Goal: Complete application form

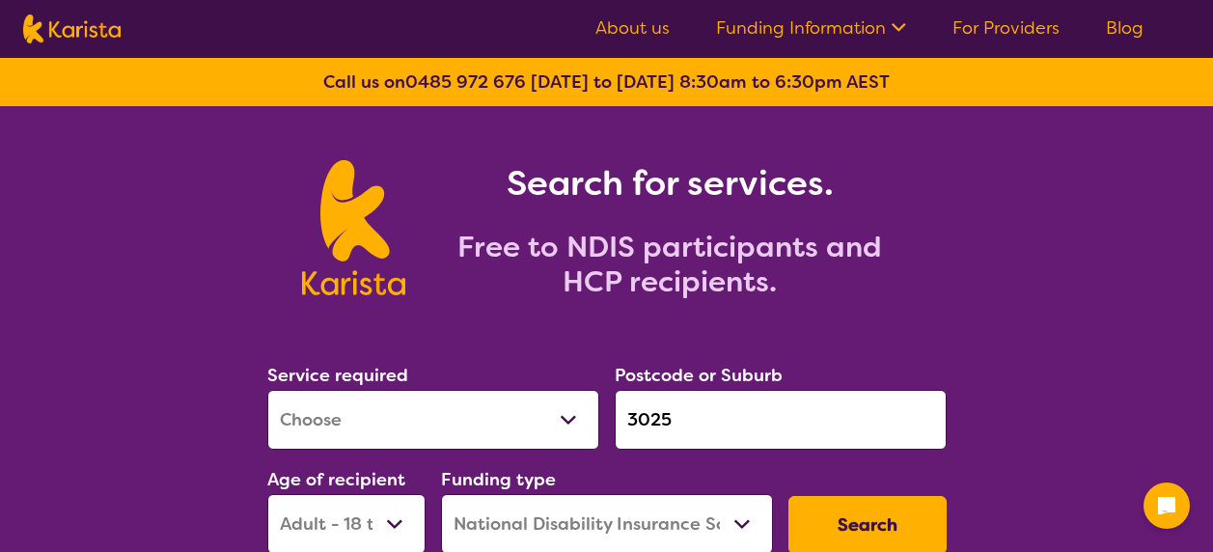
select select "[MEDICAL_DATA]"
select select "AD"
select select "NDIS"
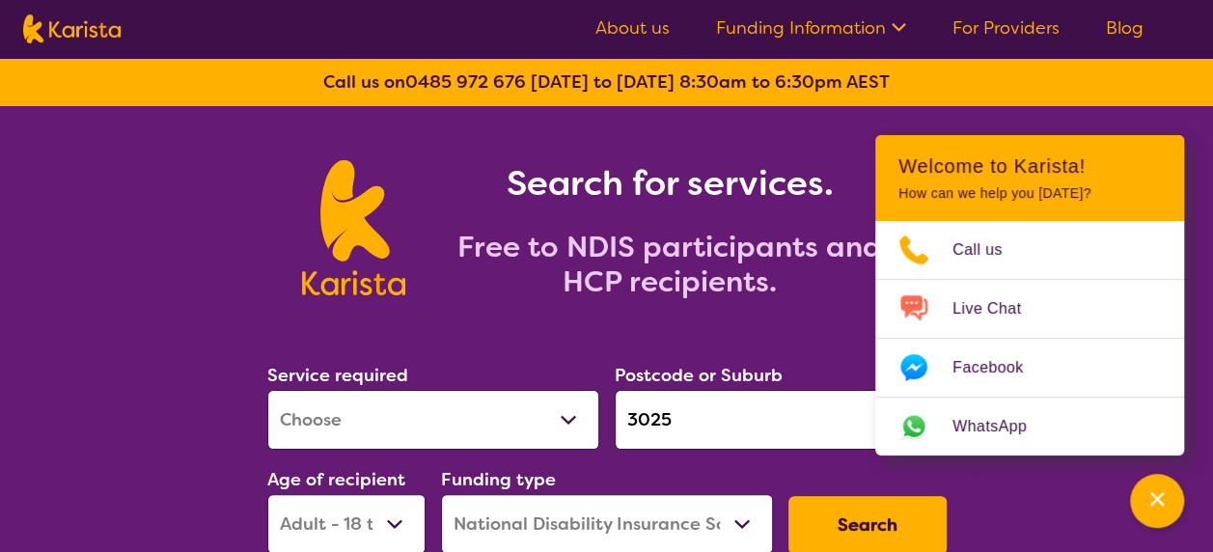
drag, startPoint x: 704, startPoint y: 424, endPoint x: 574, endPoint y: 423, distance: 129.4
click at [574, 423] on div "Service required Allied Health Assistant Assessment ([MEDICAL_DATA] or [MEDICAL…" at bounding box center [607, 457] width 695 height 209
paste input "3136,"
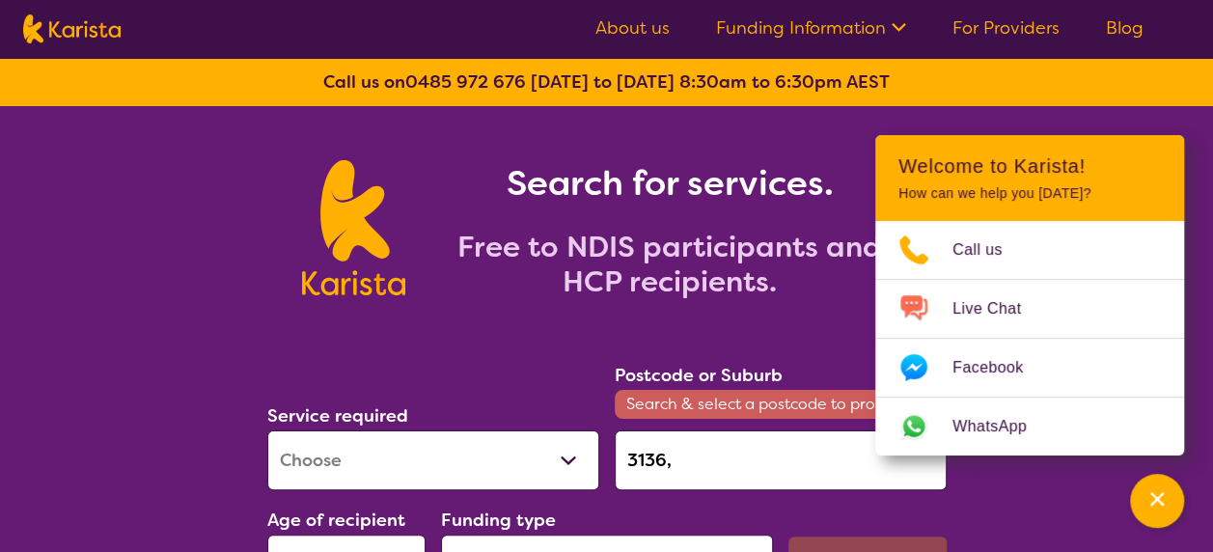
scroll to position [56, 0]
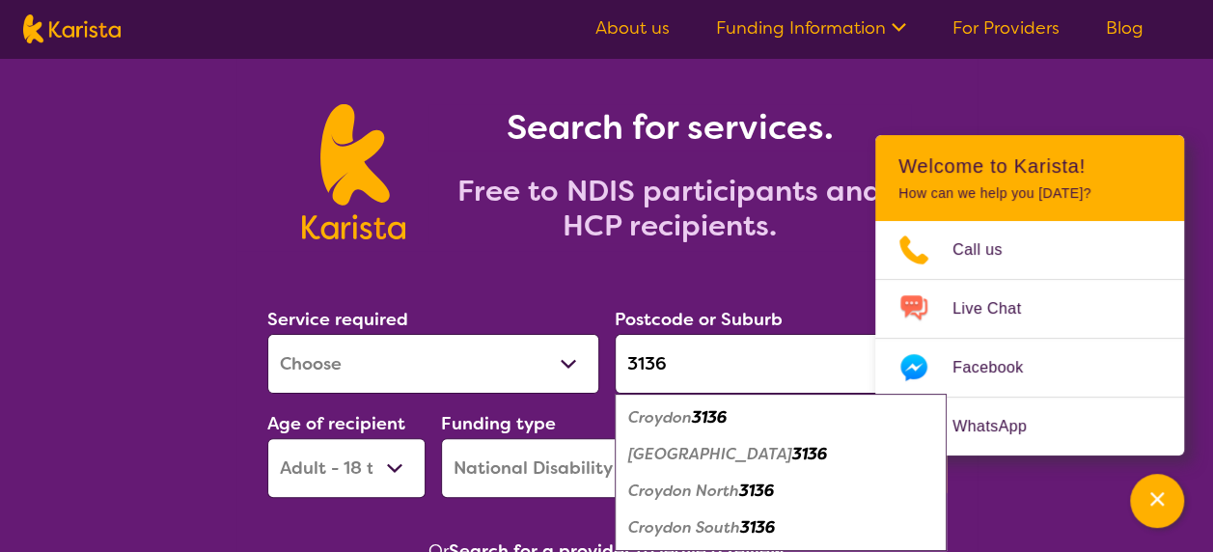
type input "3136"
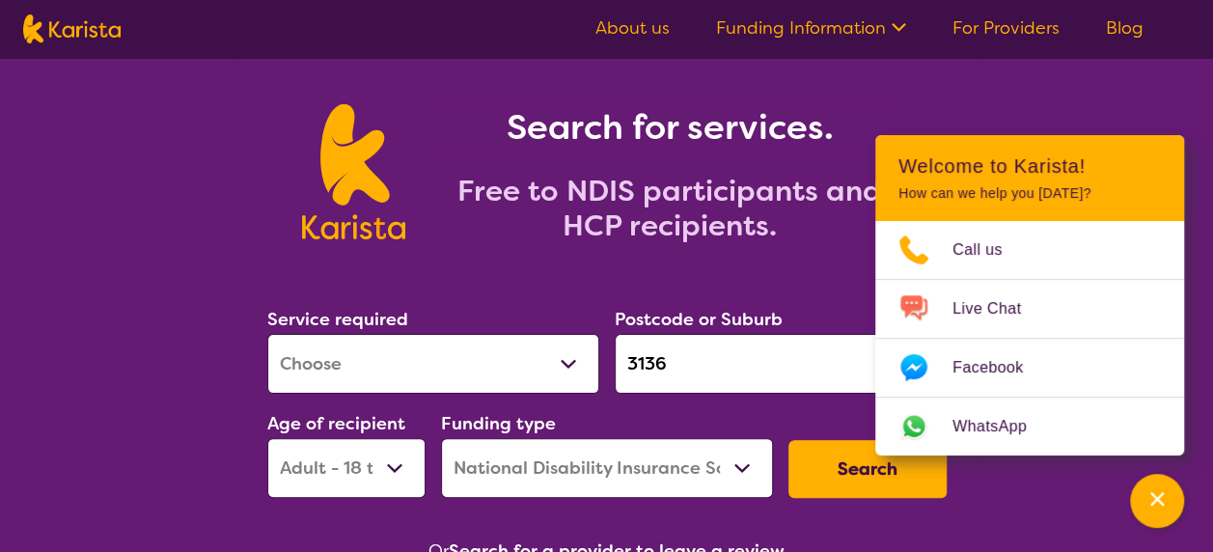
click at [512, 367] on select "Allied Health Assistant Assessment ([MEDICAL_DATA] or [MEDICAL_DATA]) Behaviour…" at bounding box center [433, 364] width 332 height 60
select select "Behaviour support"
click at [267, 334] on select "Allied Health Assistant Assessment ([MEDICAL_DATA] or [MEDICAL_DATA]) Behaviour…" at bounding box center [433, 364] width 332 height 60
click at [584, 222] on h2 "Free to NDIS participants and HCP recipients." at bounding box center [670, 209] width 483 height 70
click at [829, 454] on button "Search" at bounding box center [868, 469] width 158 height 58
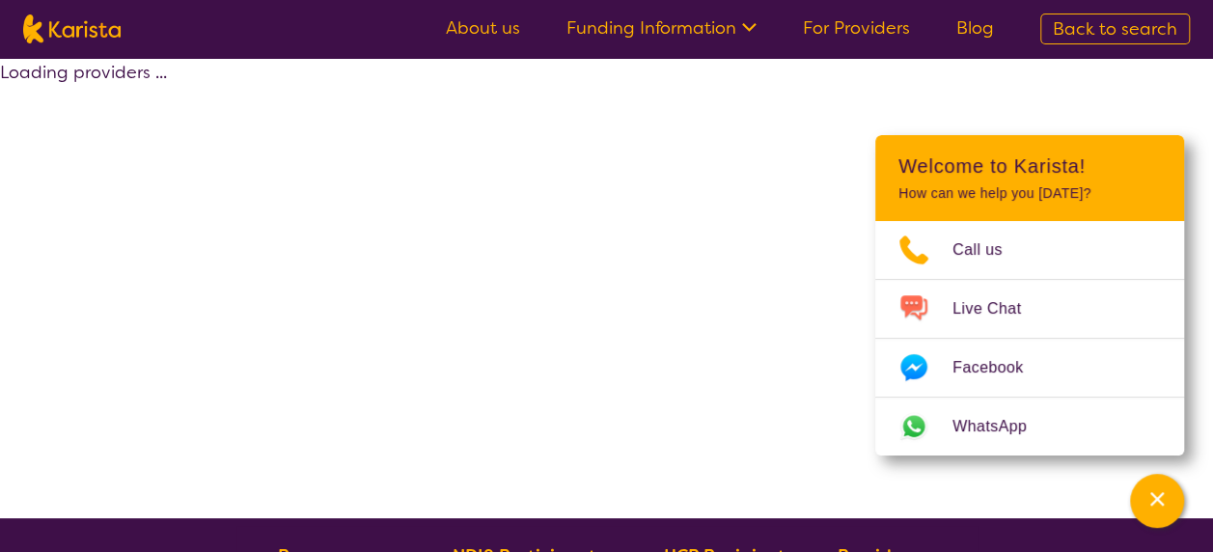
select select "by_score"
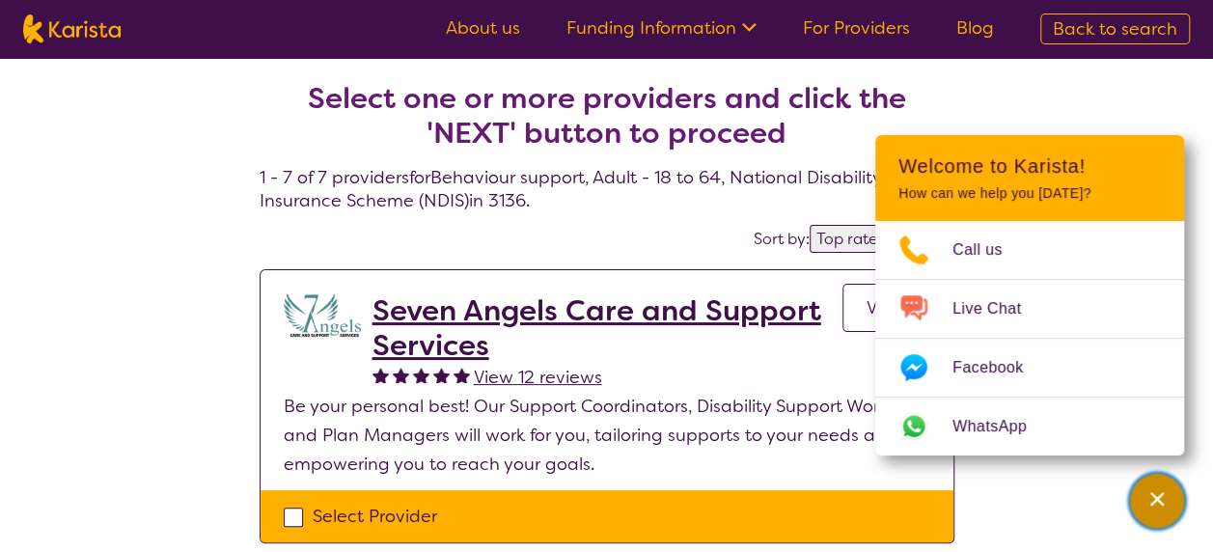
click at [1145, 507] on div "Channel Menu" at bounding box center [1157, 501] width 39 height 42
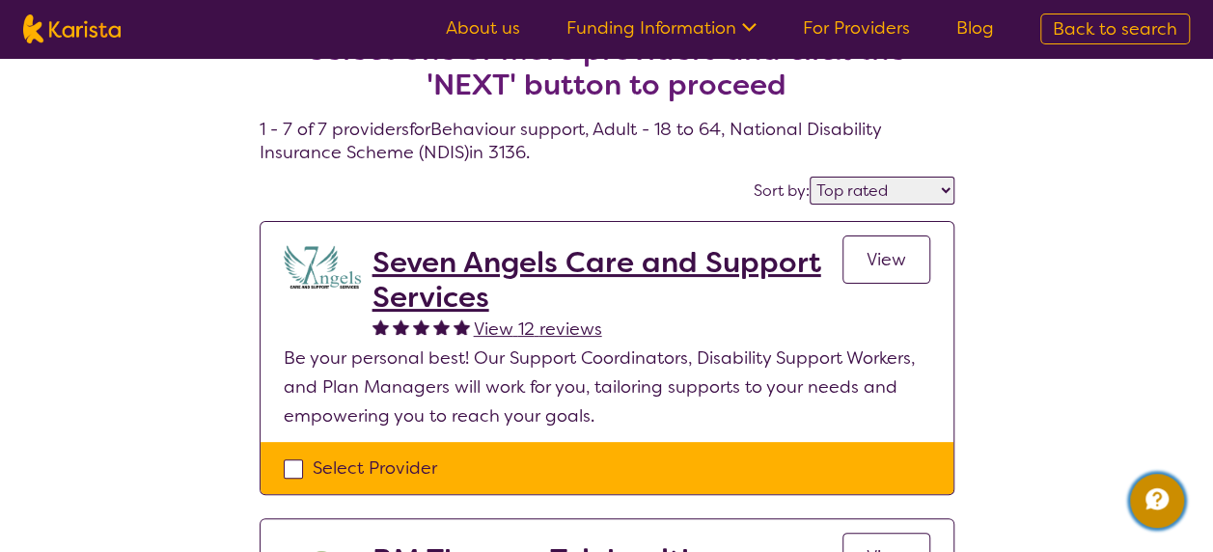
scroll to position [49, 0]
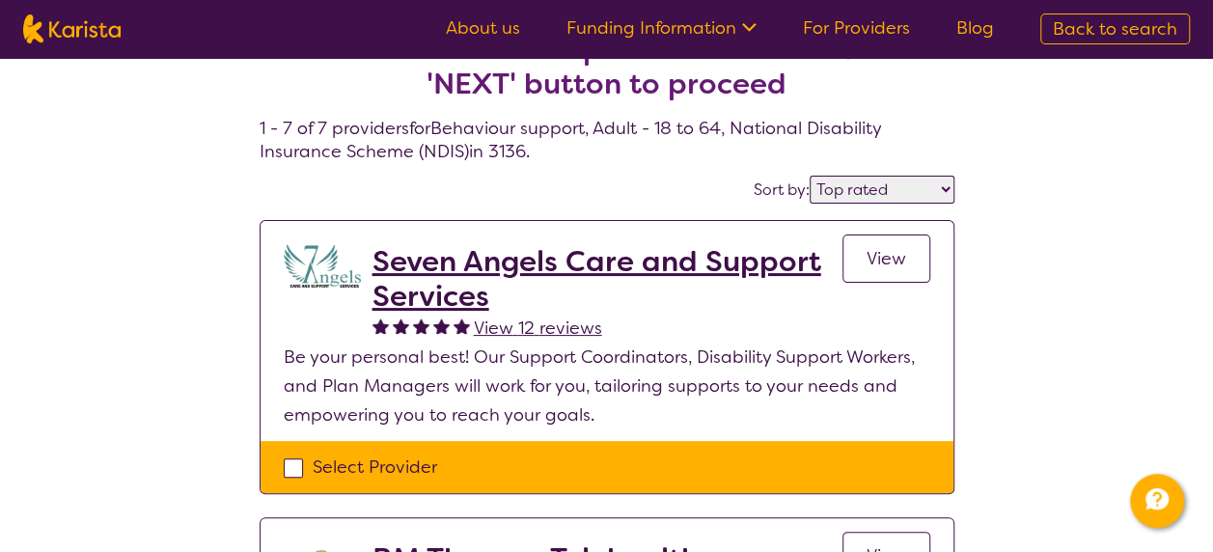
click at [889, 247] on span "View" at bounding box center [887, 258] width 40 height 23
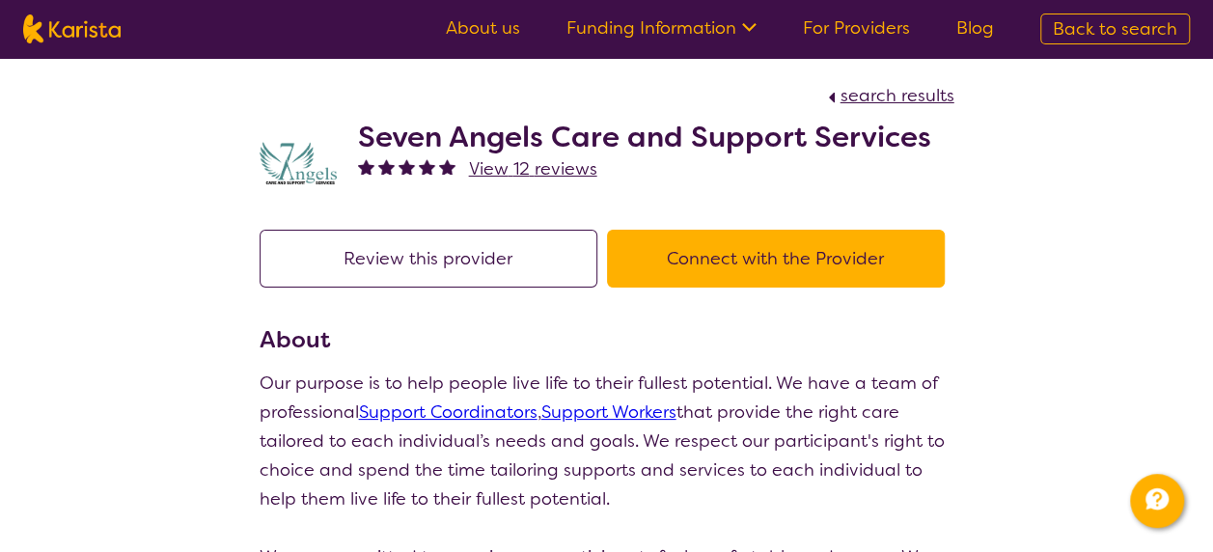
click at [906, 95] on span "search results" at bounding box center [898, 95] width 114 height 23
select select "by_score"
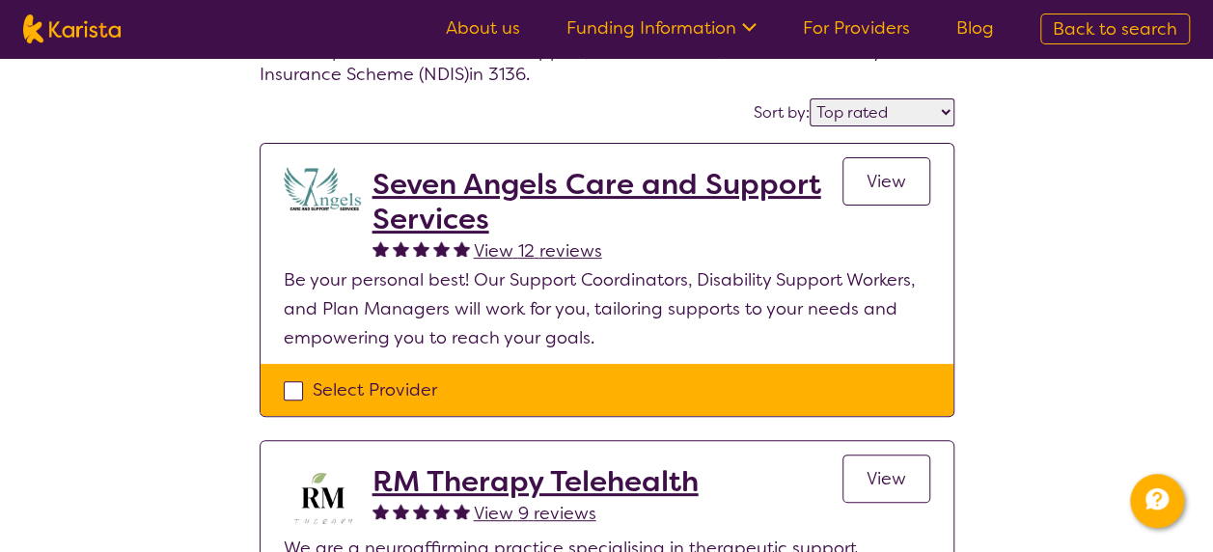
scroll to position [127, 0]
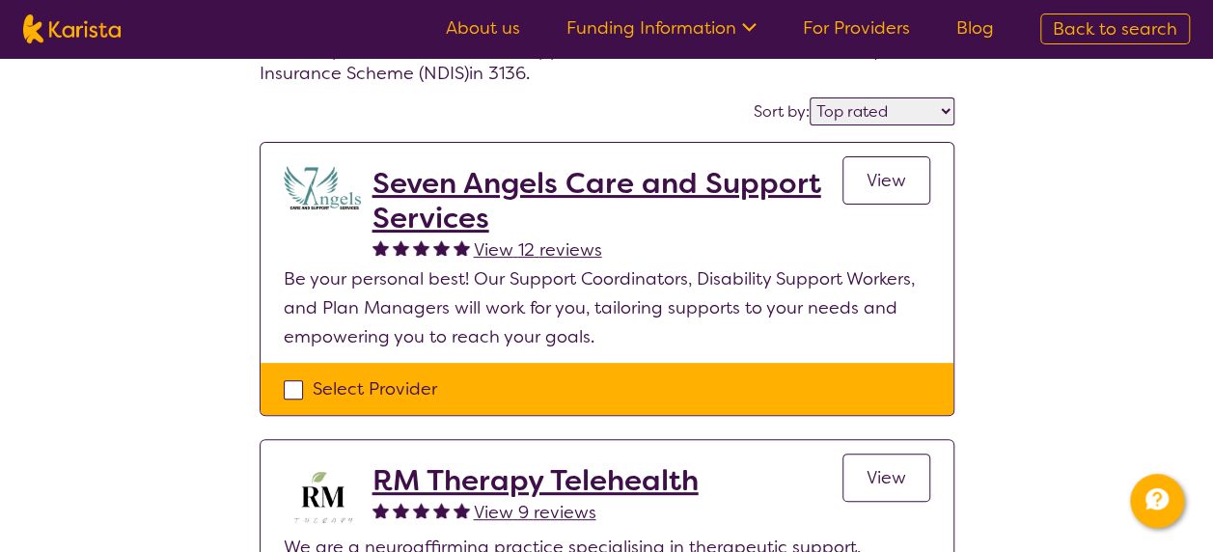
click at [292, 393] on div "Select Provider" at bounding box center [607, 389] width 647 height 29
checkbox input "true"
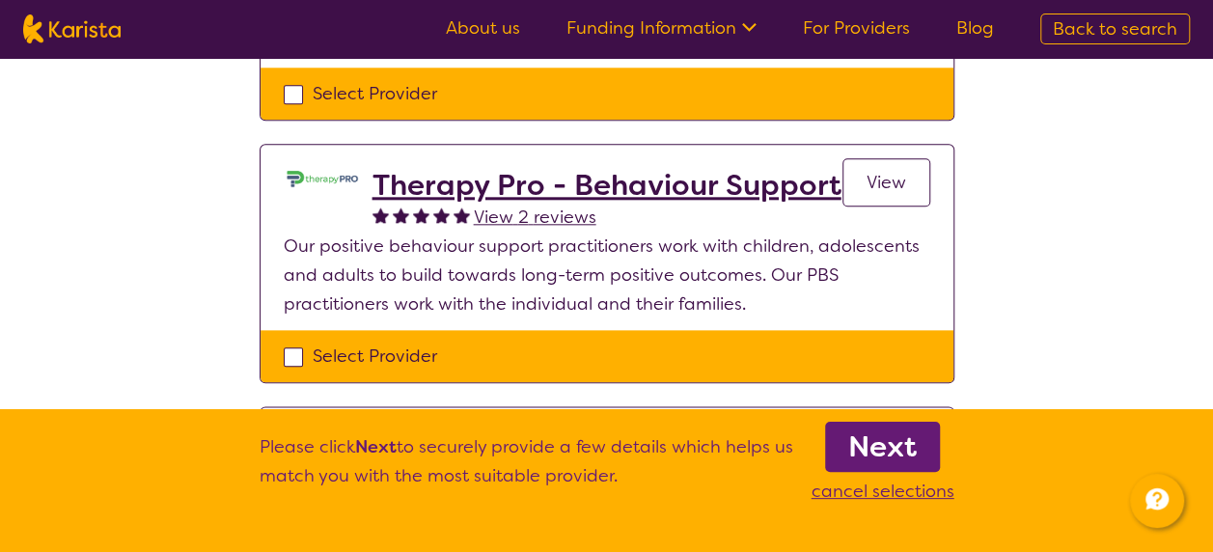
scroll to position [962, 0]
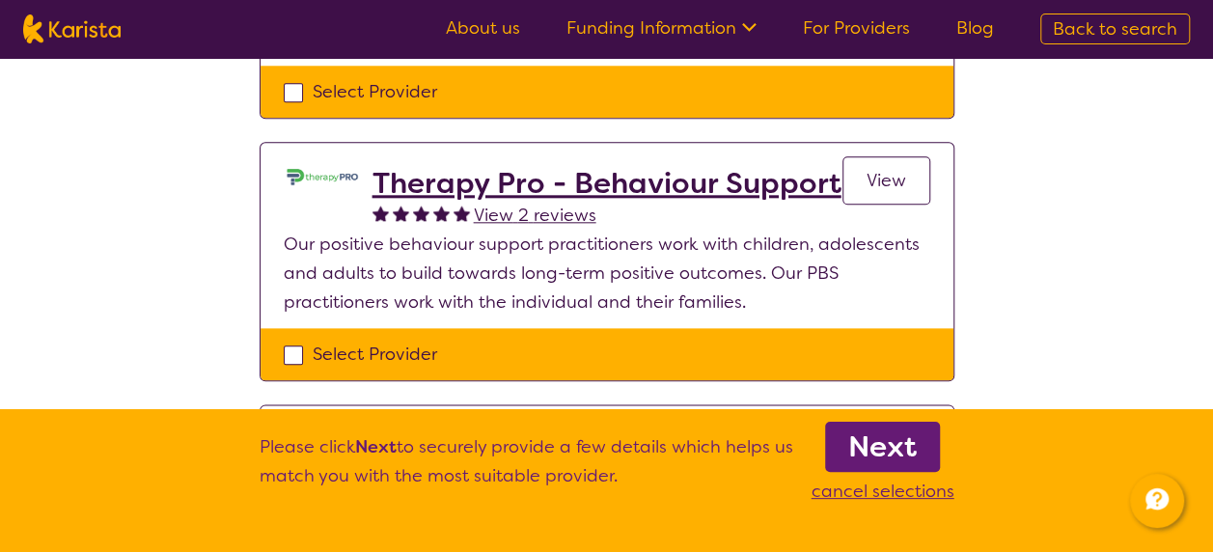
click at [295, 348] on div "Select Provider" at bounding box center [607, 354] width 647 height 29
checkbox input "true"
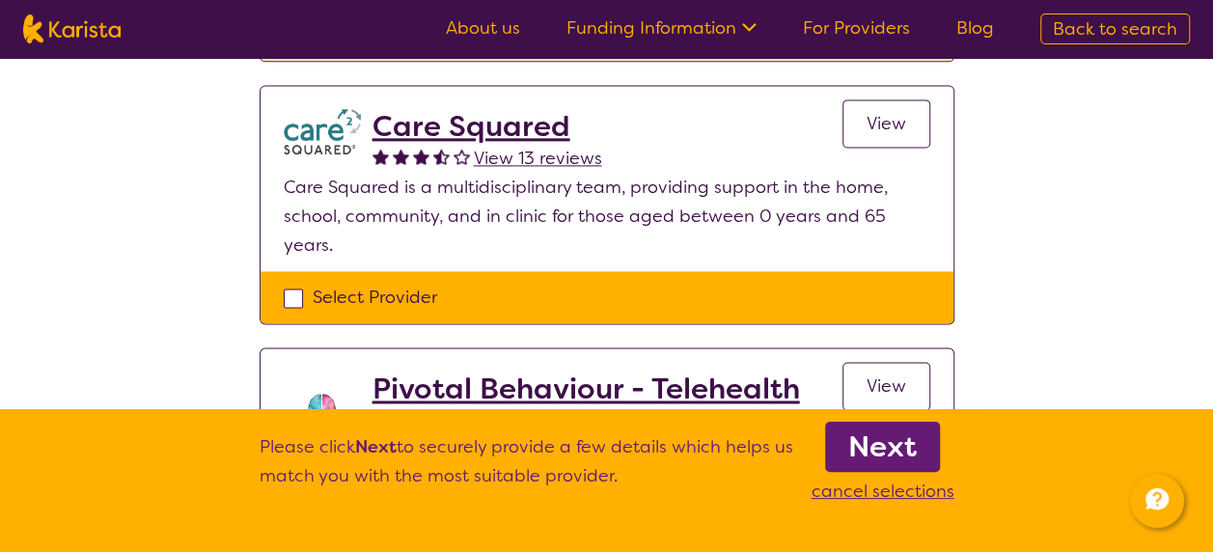
scroll to position [1280, 0]
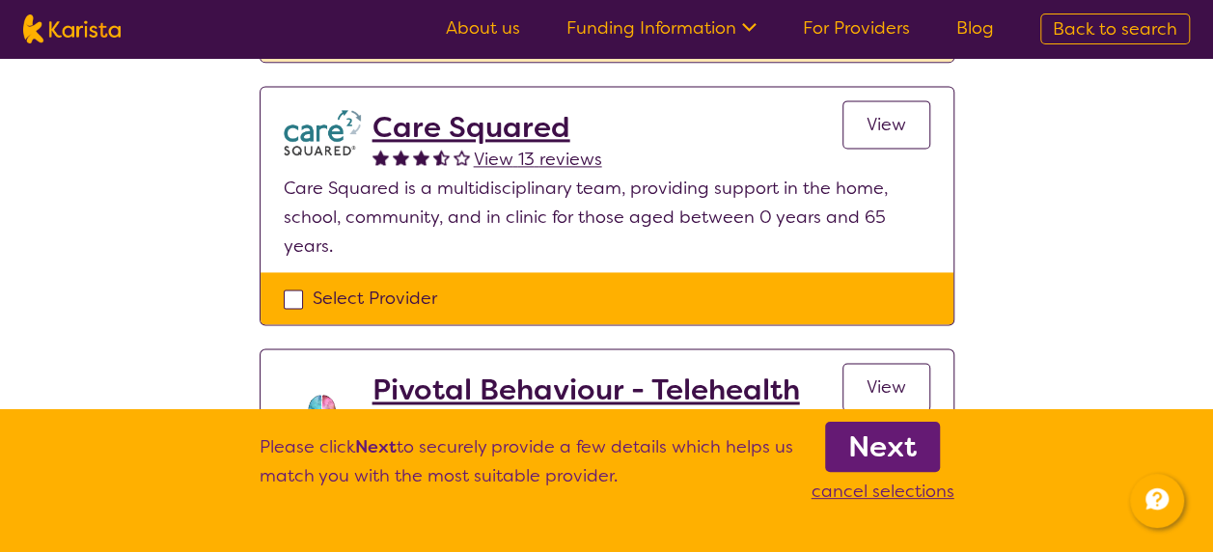
click at [301, 284] on div "Select Provider" at bounding box center [607, 298] width 647 height 29
checkbox input "true"
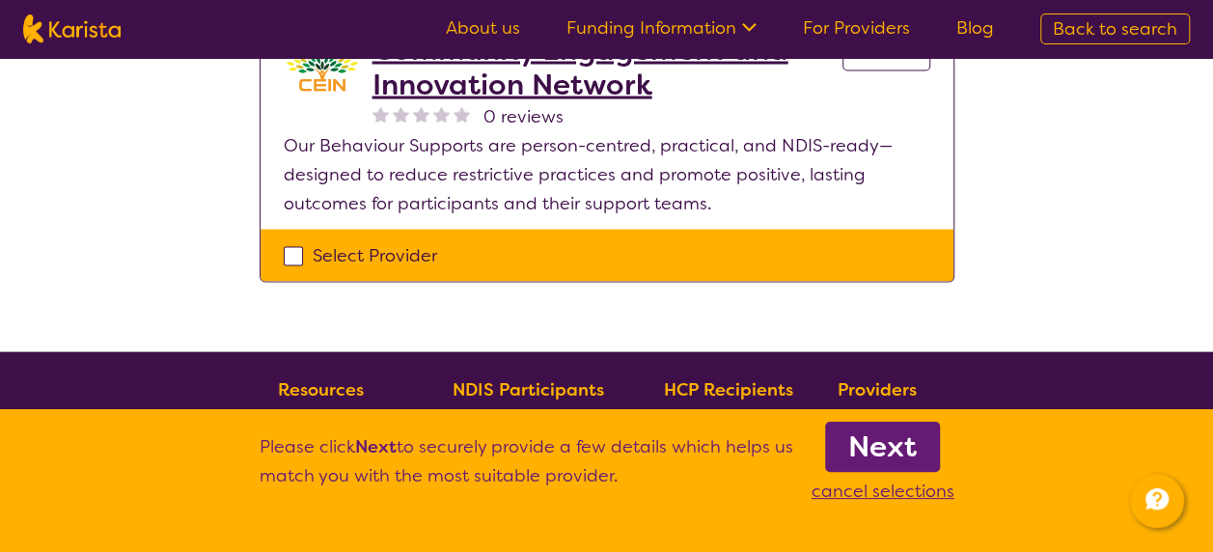
scroll to position [1867, 0]
click at [838, 436] on link "Next" at bounding box center [882, 447] width 115 height 50
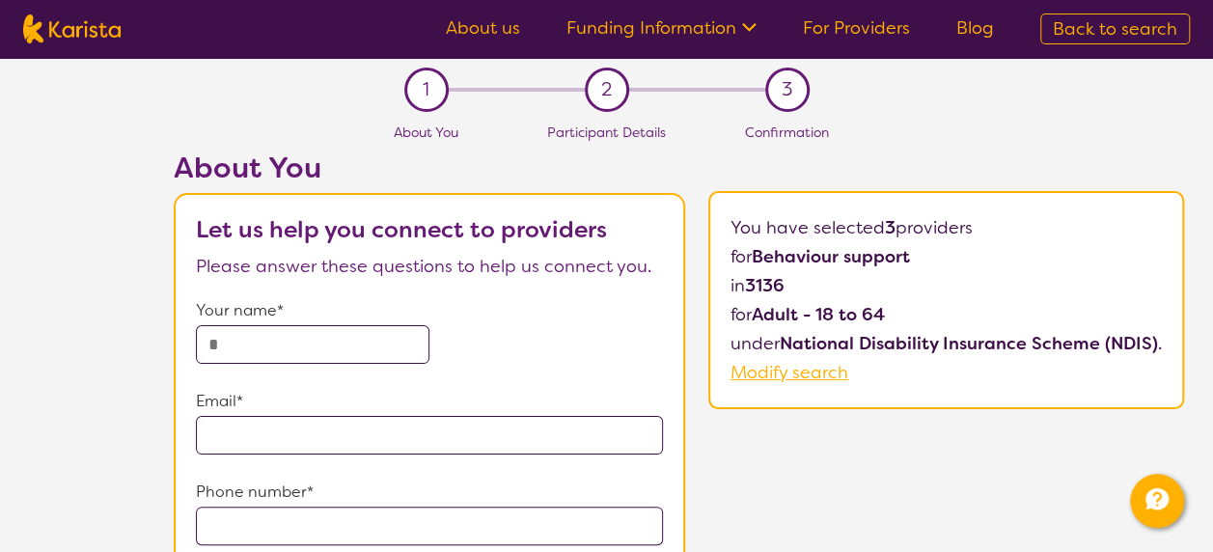
scroll to position [58, 0]
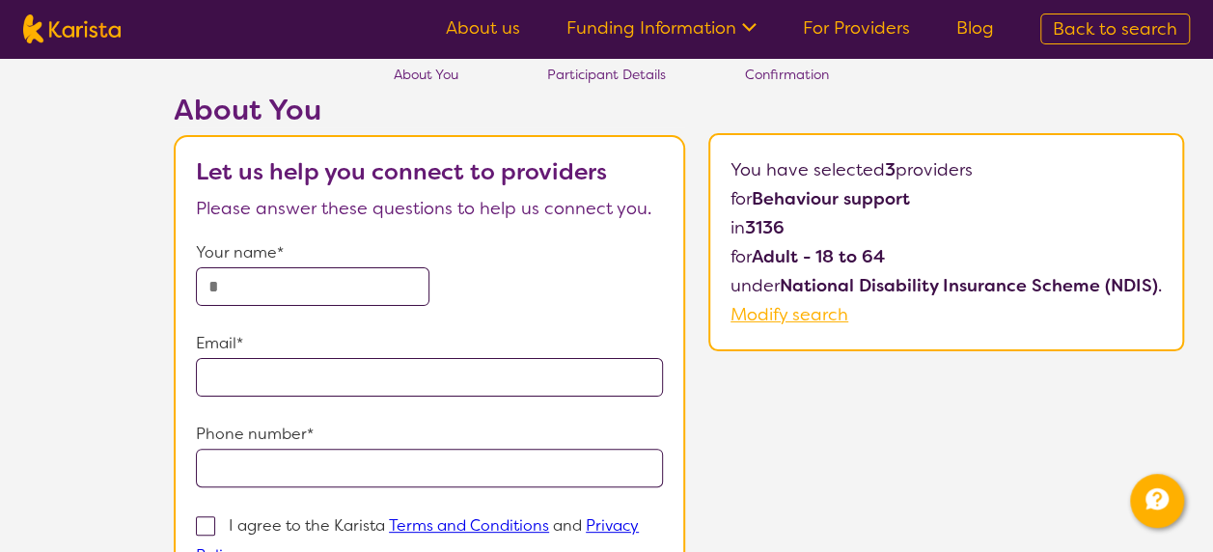
click at [335, 296] on input "text" at bounding box center [313, 286] width 234 height 39
click at [452, 321] on form "Your name* Email* Phone number* I agree to the Karista Terms and Conditions and…" at bounding box center [429, 459] width 467 height 442
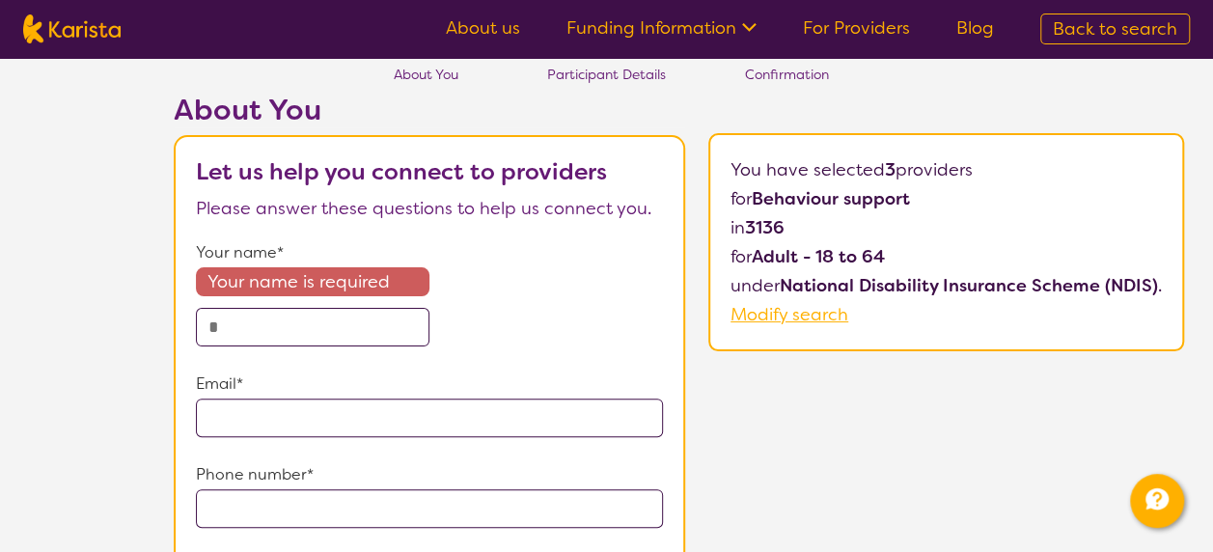
click at [360, 332] on input "text" at bounding box center [313, 327] width 234 height 39
type input "**********"
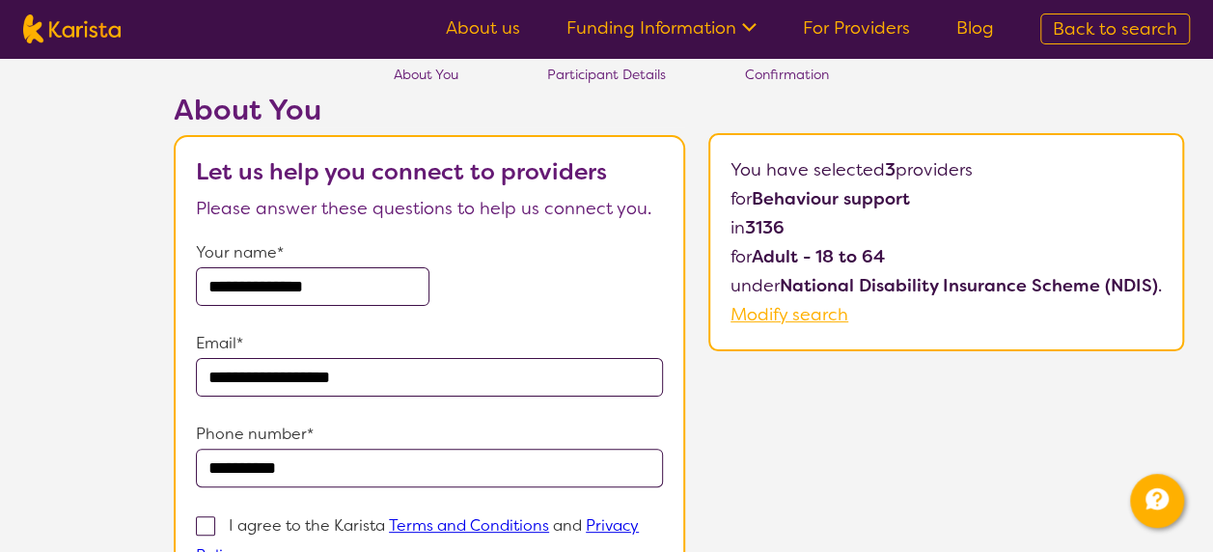
click at [324, 376] on input "**********" at bounding box center [429, 377] width 467 height 39
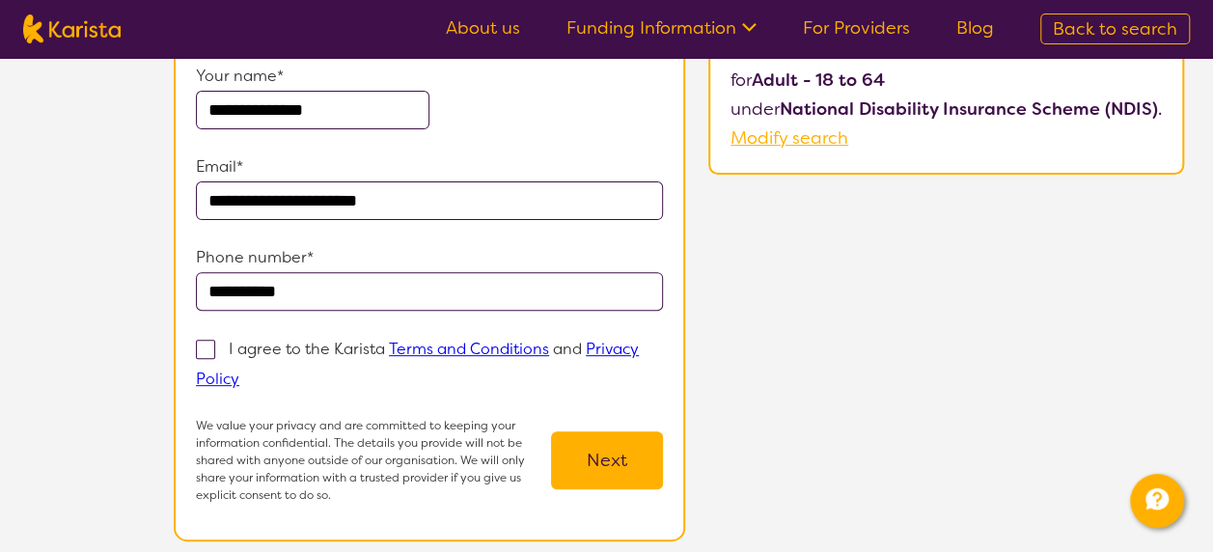
scroll to position [236, 0]
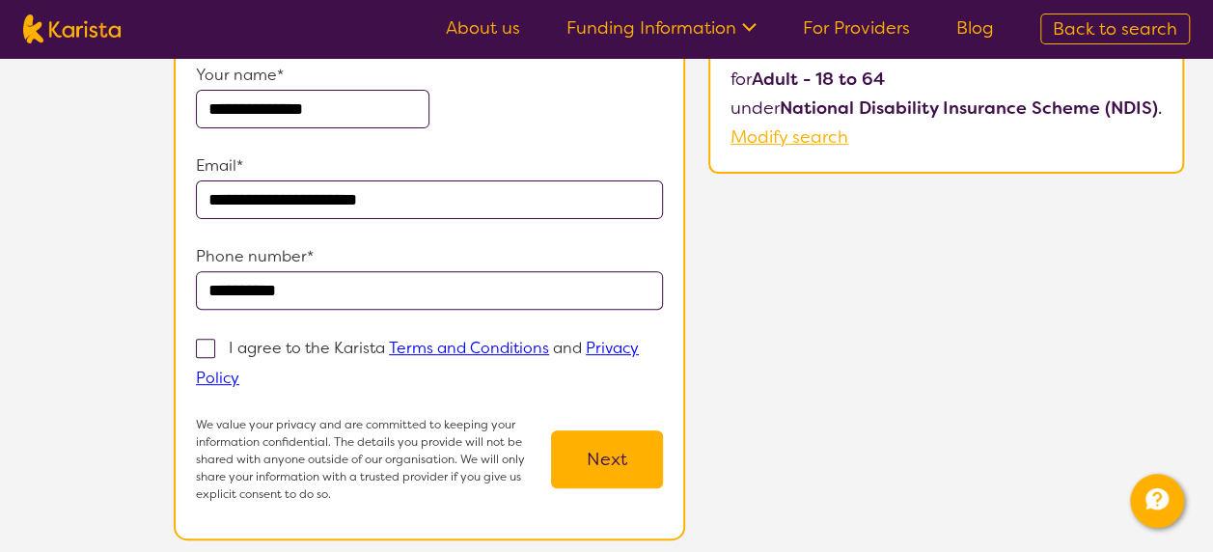
type input "**********"
click at [214, 344] on span at bounding box center [205, 348] width 19 height 19
click at [239, 371] on input "I agree to the Karista Terms and Conditions and Privacy Policy" at bounding box center [245, 377] width 13 height 13
checkbox input "true"
click at [597, 467] on button "Next" at bounding box center [607, 460] width 112 height 58
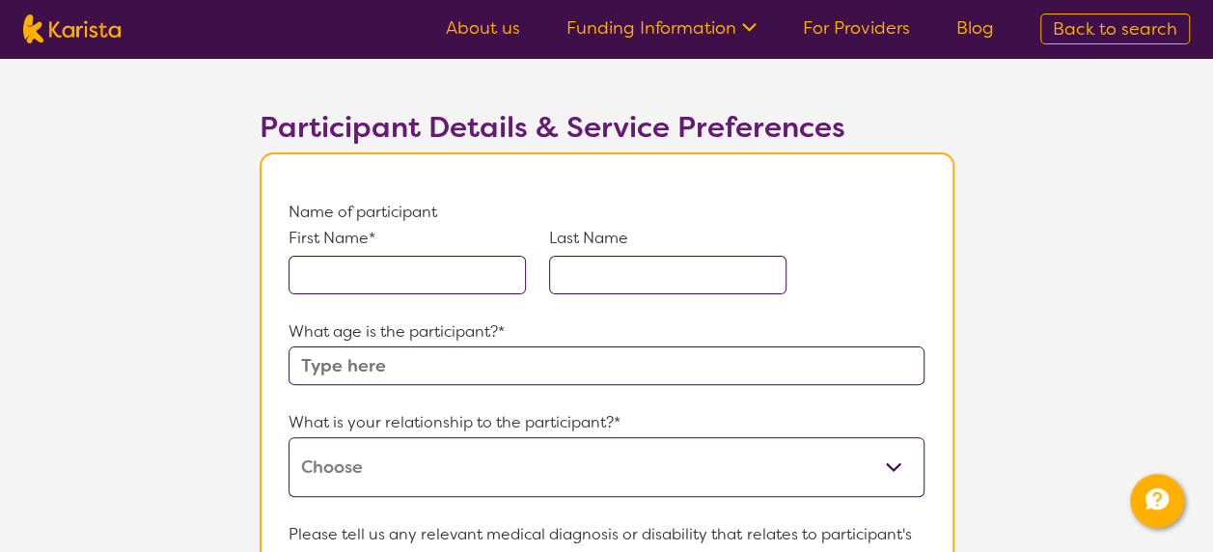
scroll to position [89, 0]
click at [384, 262] on input "text" at bounding box center [407, 273] width 237 height 39
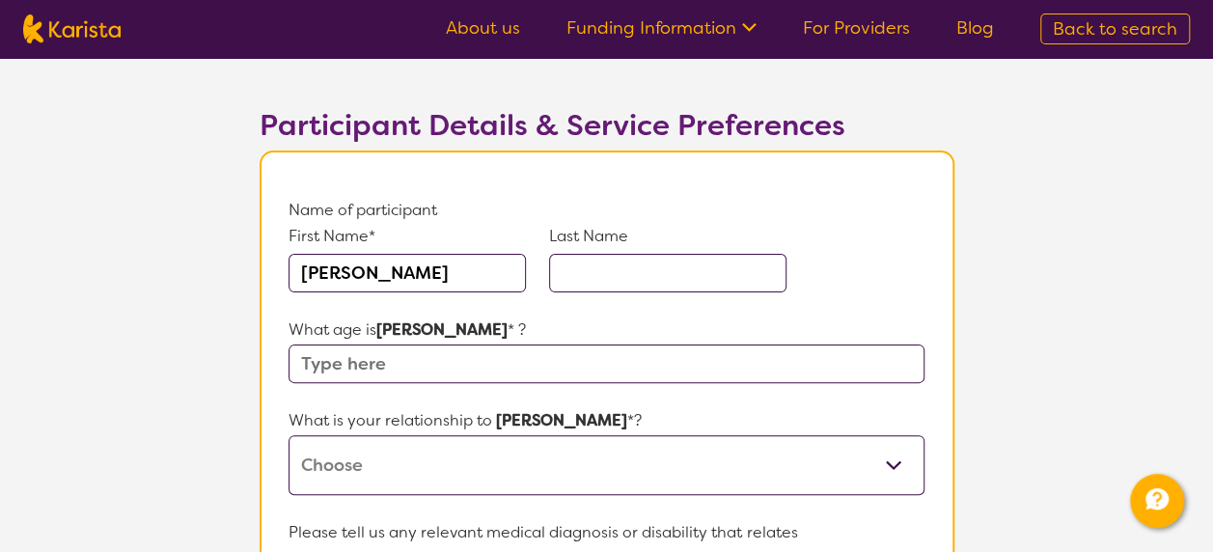
type input "[PERSON_NAME]"
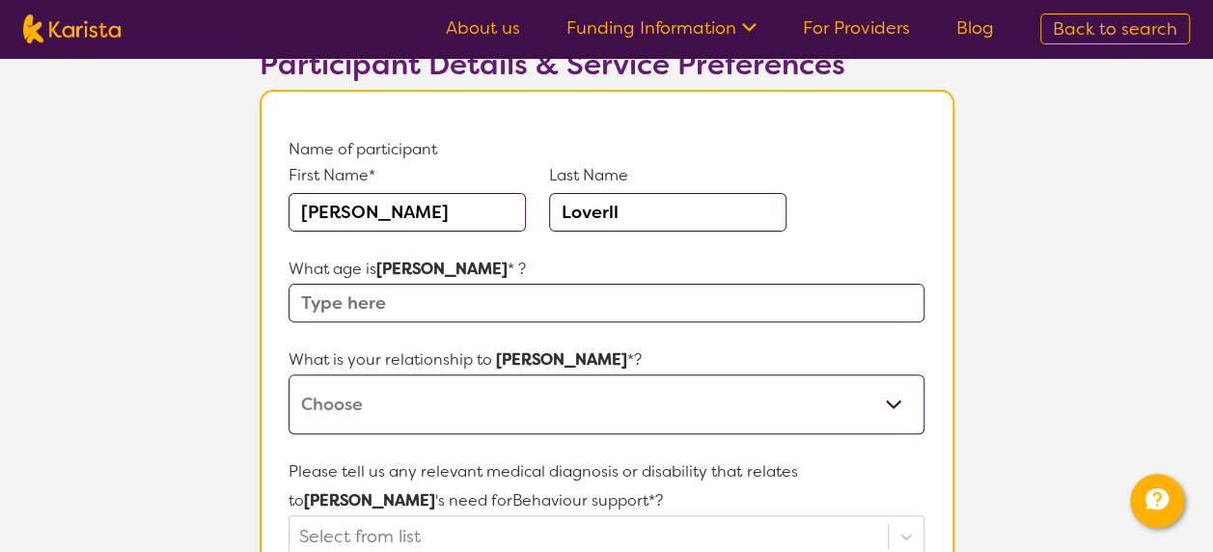
scroll to position [151, 0]
type input "Loverll"
click at [395, 300] on input "text" at bounding box center [606, 302] width 635 height 39
type input "52"
click at [371, 395] on select "This request is for myself I am their parent I am their child I am their spouse…" at bounding box center [606, 404] width 635 height 60
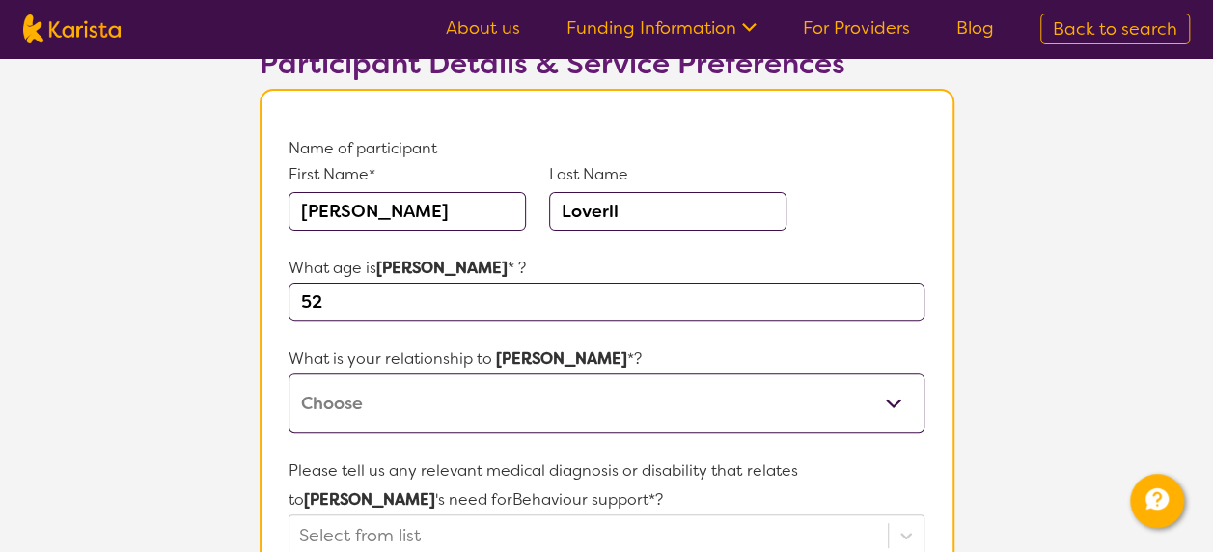
select select "I am their Support Coordinator"
click at [289, 374] on select "This request is for myself I am their parent I am their child I am their spouse…" at bounding box center [606, 404] width 635 height 60
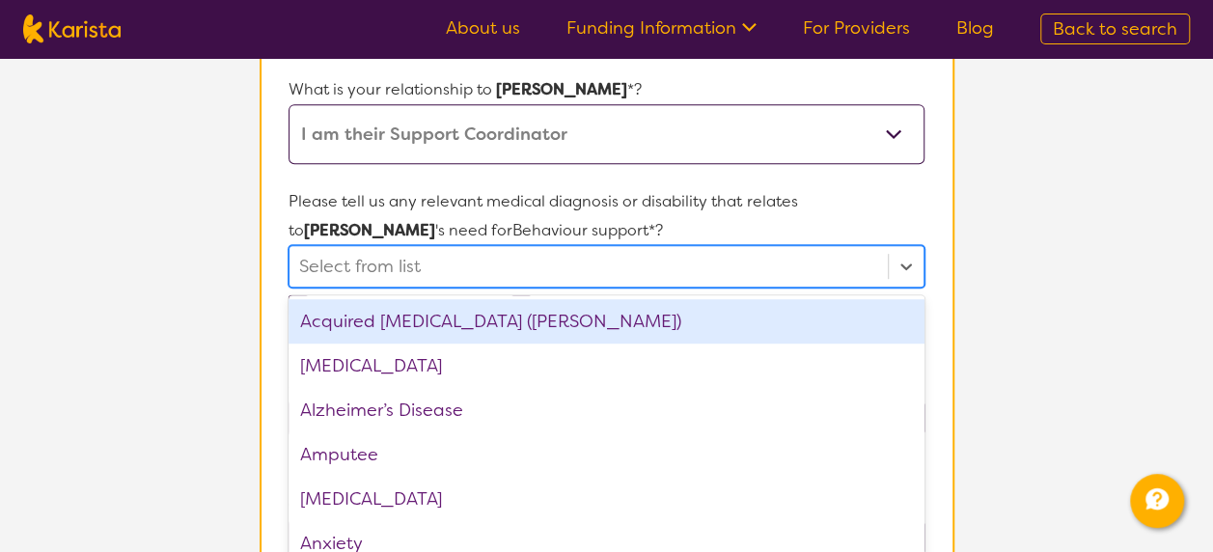
scroll to position [458, 0]
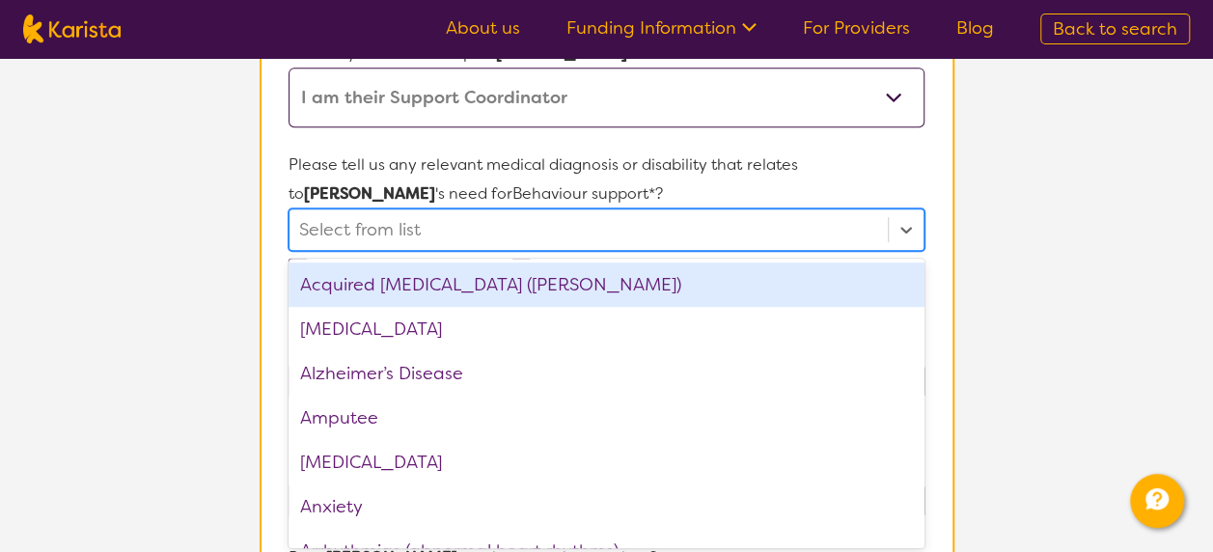
click at [382, 251] on div "option Acquired [MEDICAL_DATA] (ABI) focused, 1 of 75. 75 results available. Us…" at bounding box center [606, 230] width 635 height 42
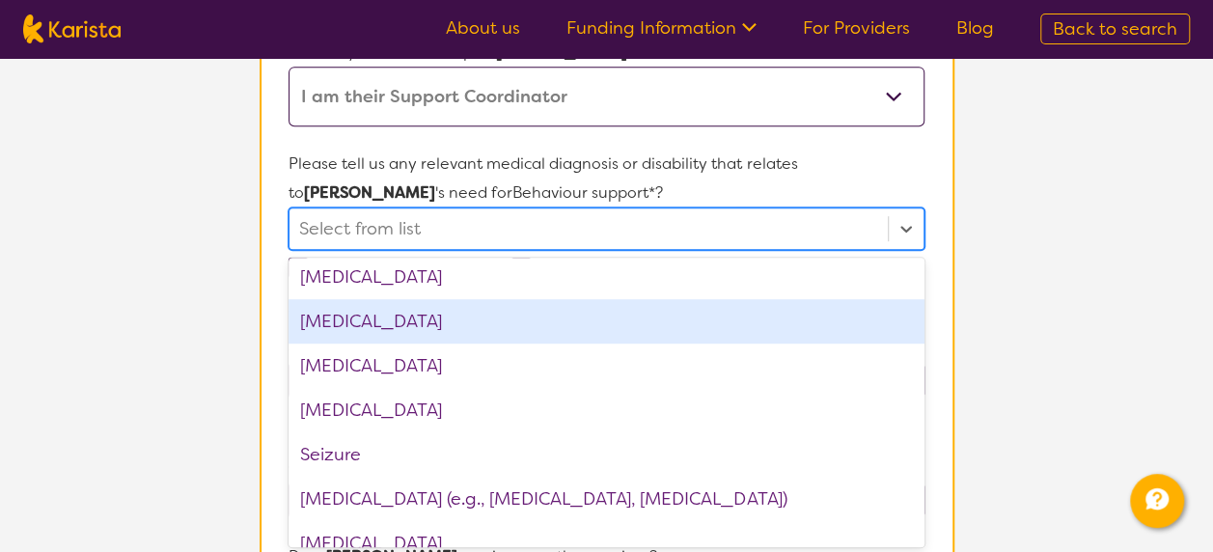
scroll to position [2718, 0]
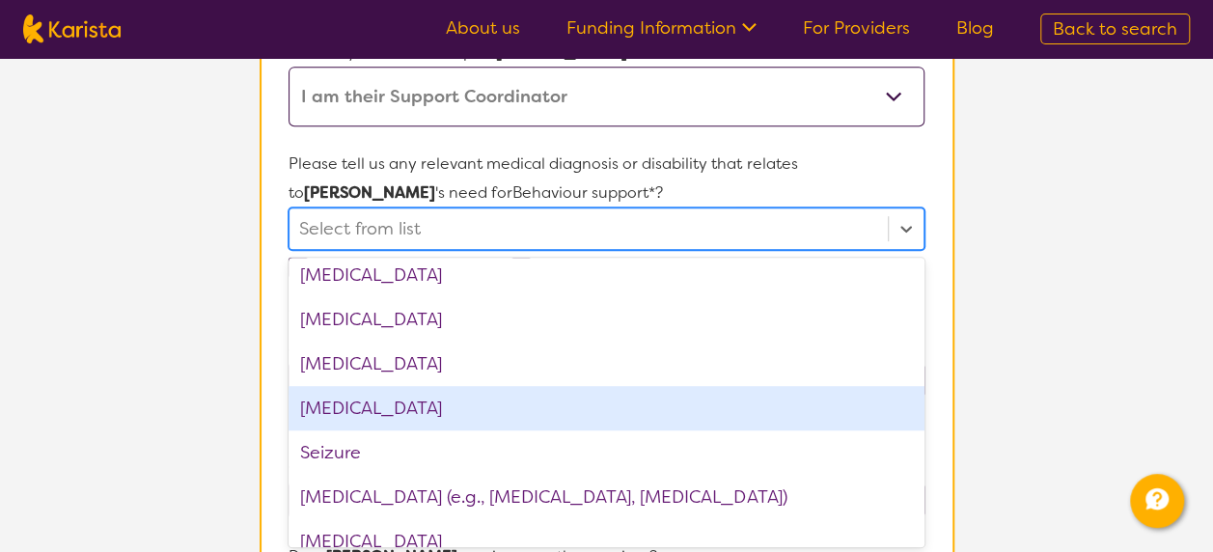
click at [398, 405] on div "[MEDICAL_DATA]" at bounding box center [606, 408] width 635 height 44
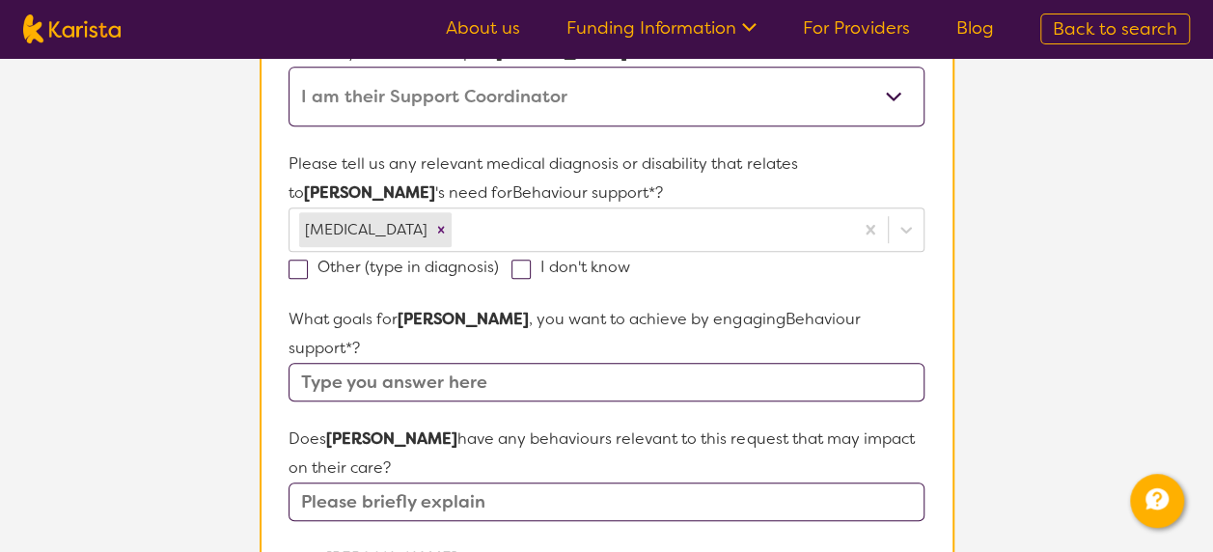
click at [237, 392] on section "Participant Details & Service Preferences Name of participant First Name* [PERS…" at bounding box center [607, 513] width 741 height 1640
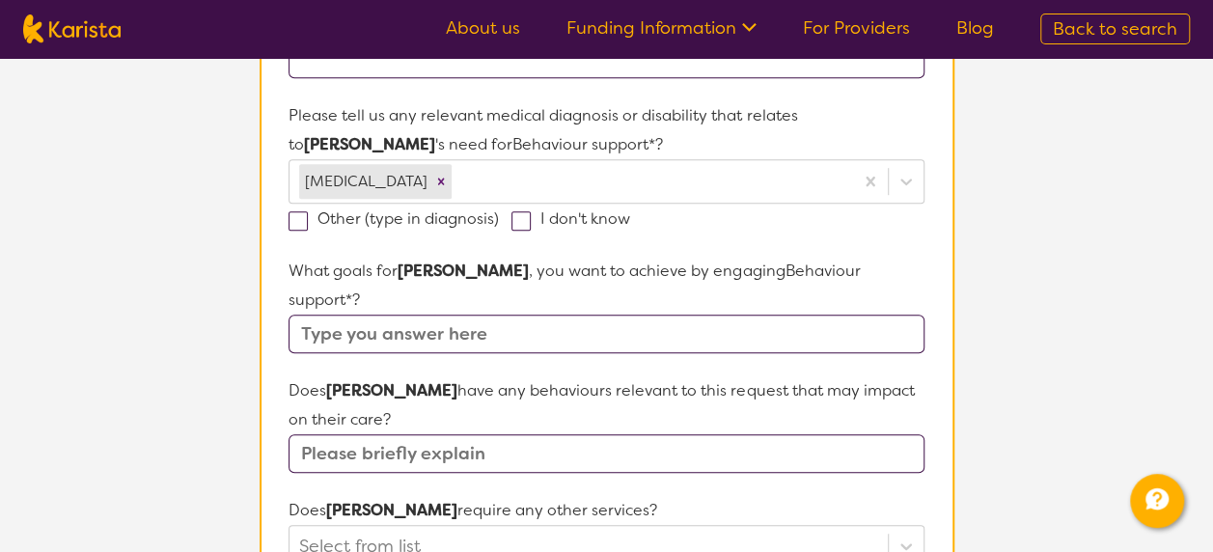
scroll to position [508, 0]
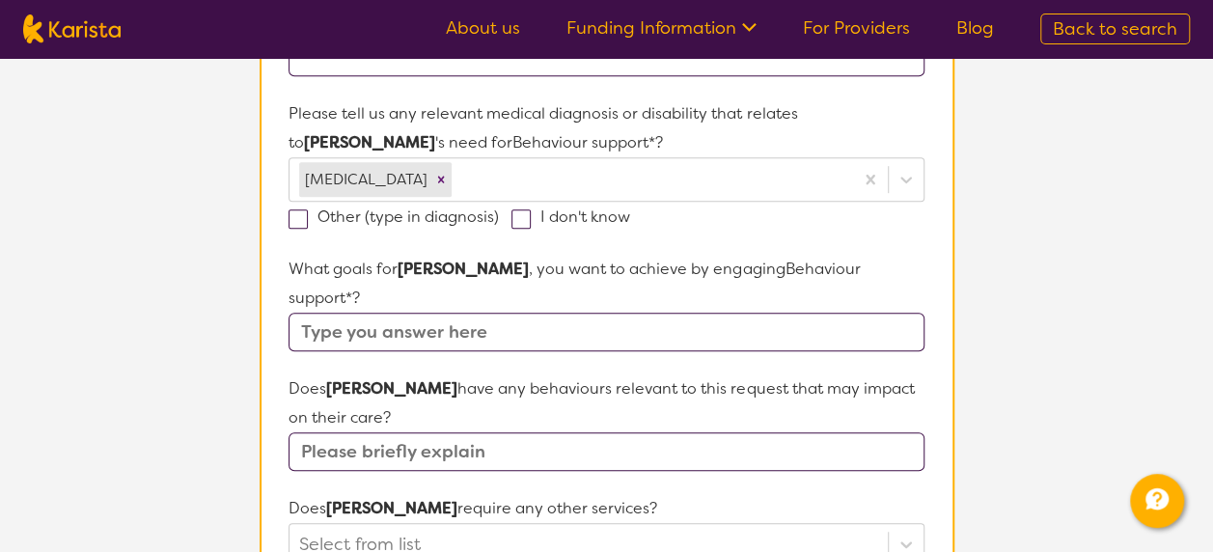
click at [490, 313] on input "text" at bounding box center [606, 332] width 635 height 39
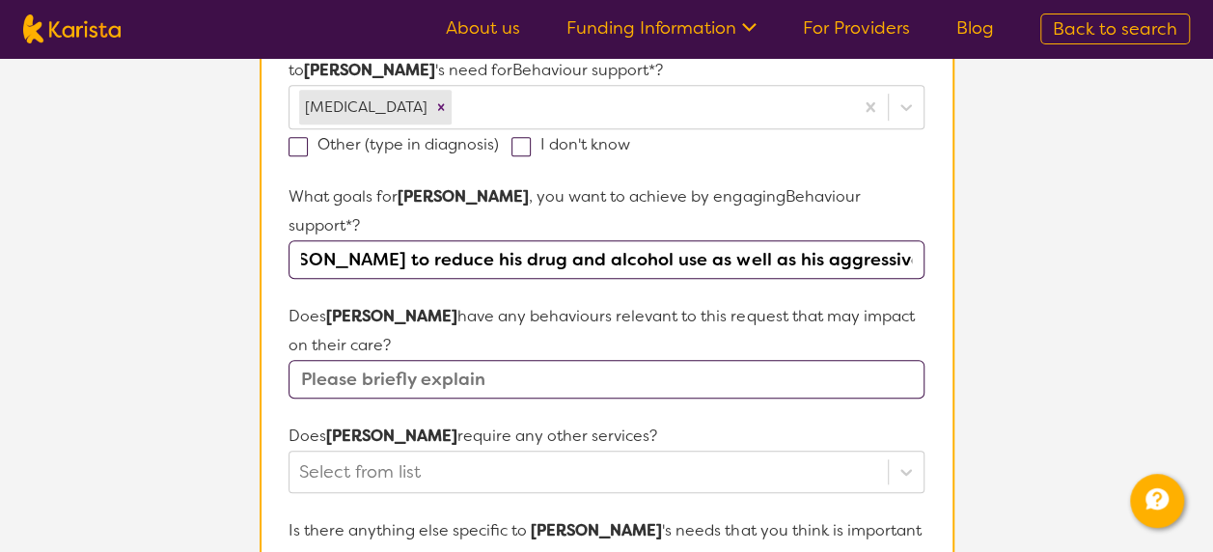
scroll to position [602, 0]
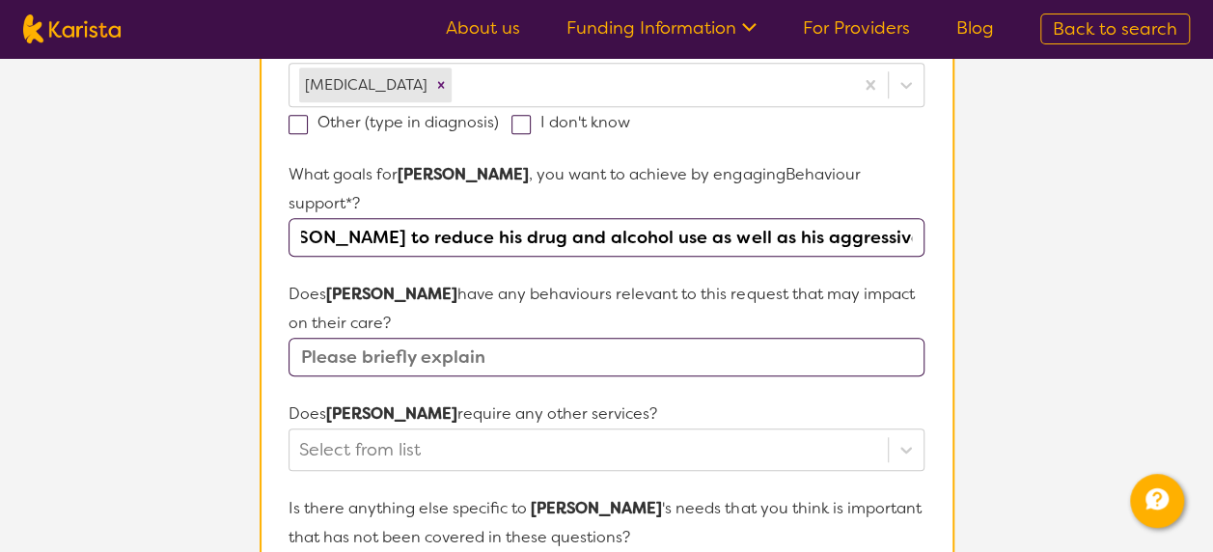
type input "For [PERSON_NAME] to reduce his drug and alcohol use as well as his aggressive …"
click at [622, 338] on input "text" at bounding box center [606, 357] width 635 height 39
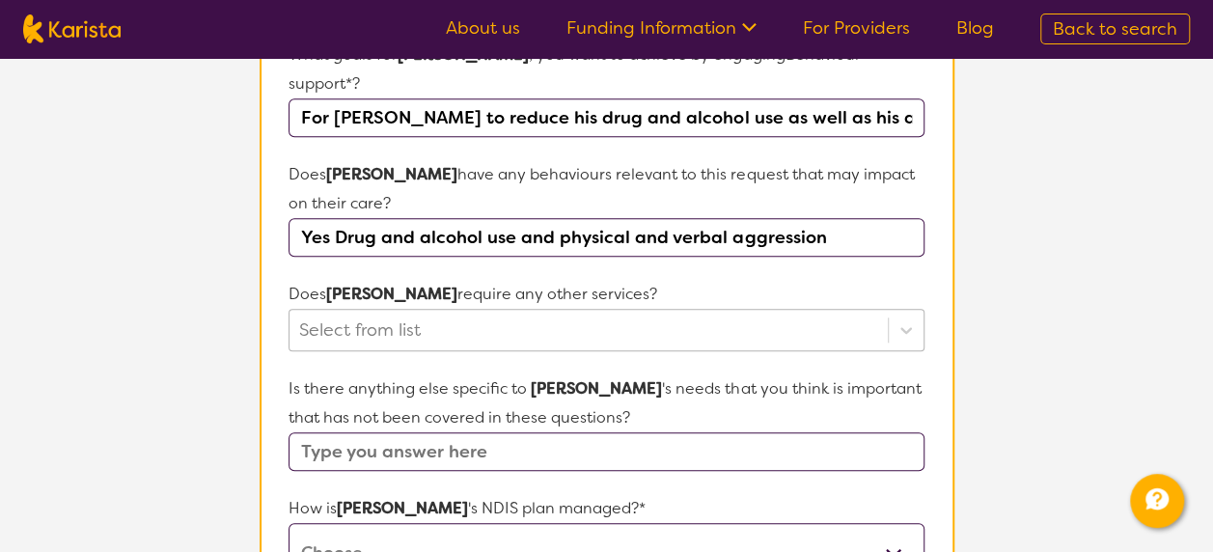
scroll to position [724, 0]
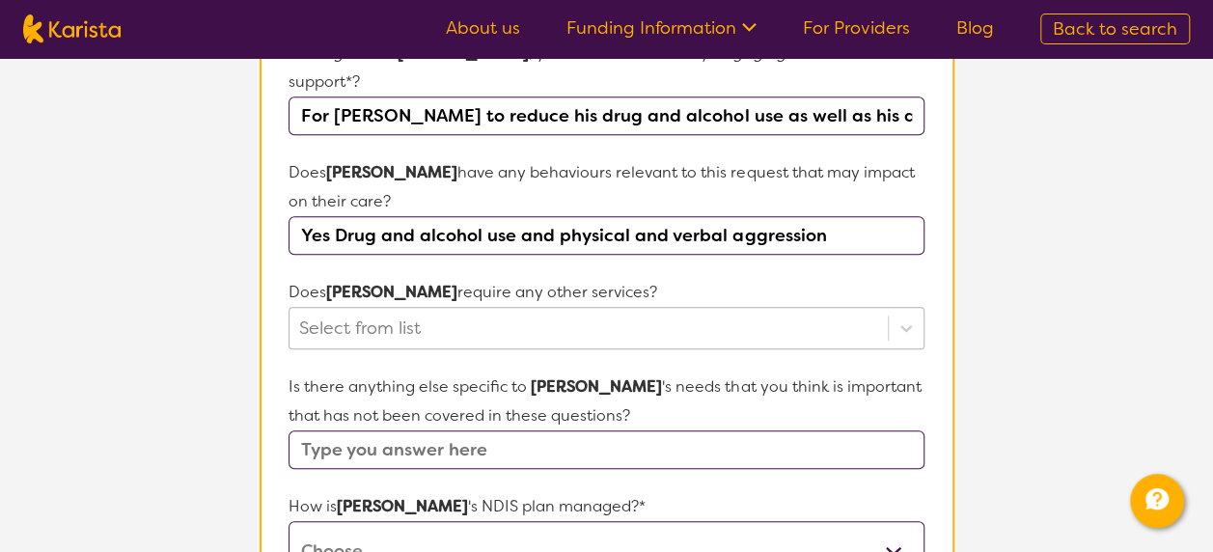
type input "Yes Drug and alcohol use and physical and verbal aggression"
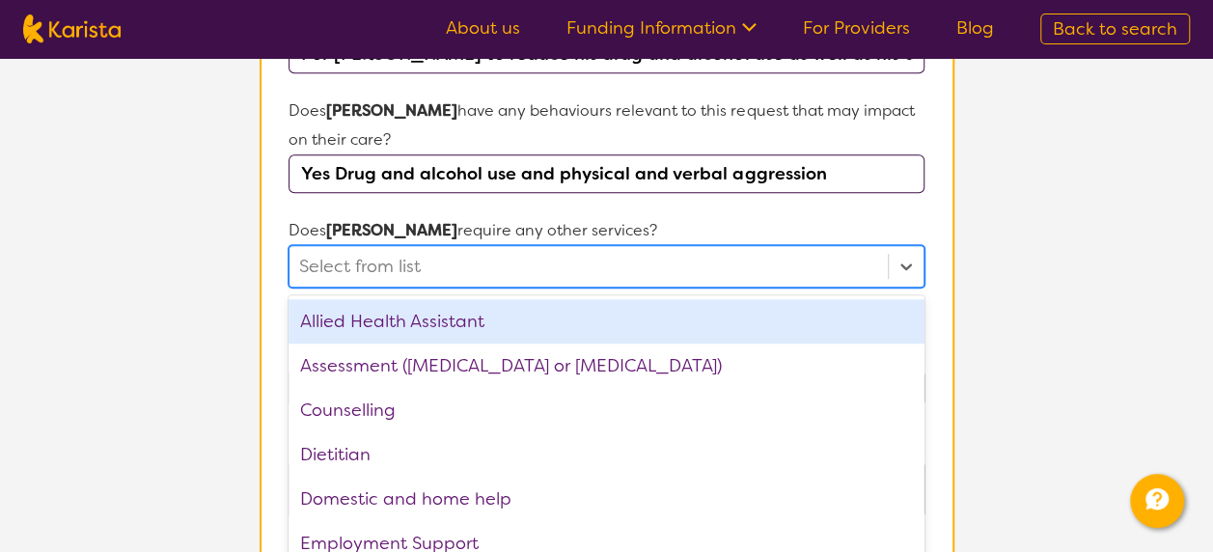
click at [399, 288] on div "option Allied Health Assistant focused, 1 of 21. 21 results available. Use Up a…" at bounding box center [606, 266] width 635 height 42
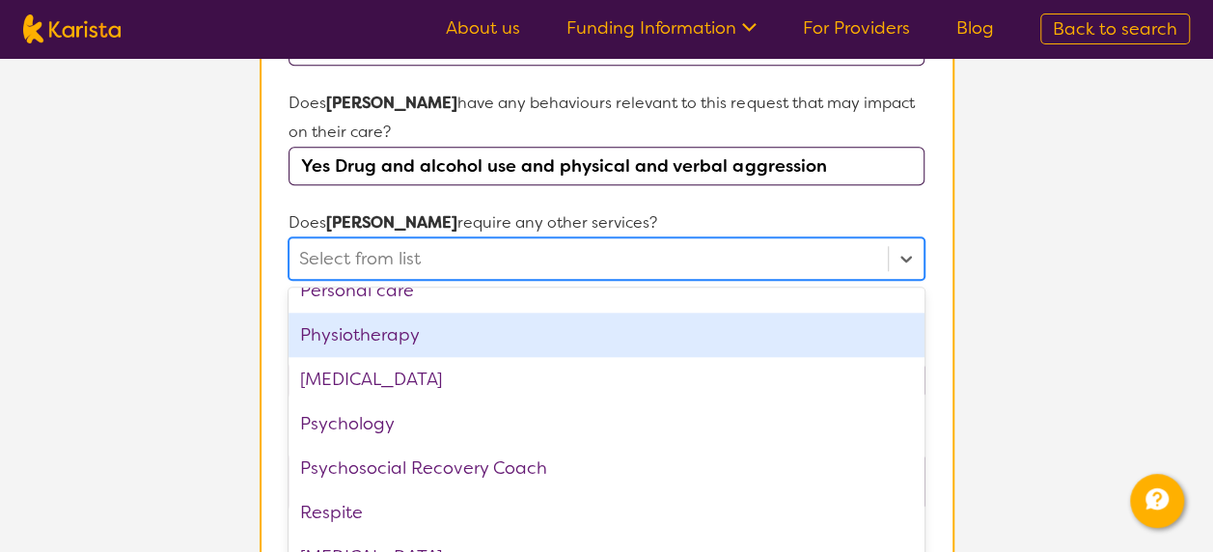
scroll to position [561, 0]
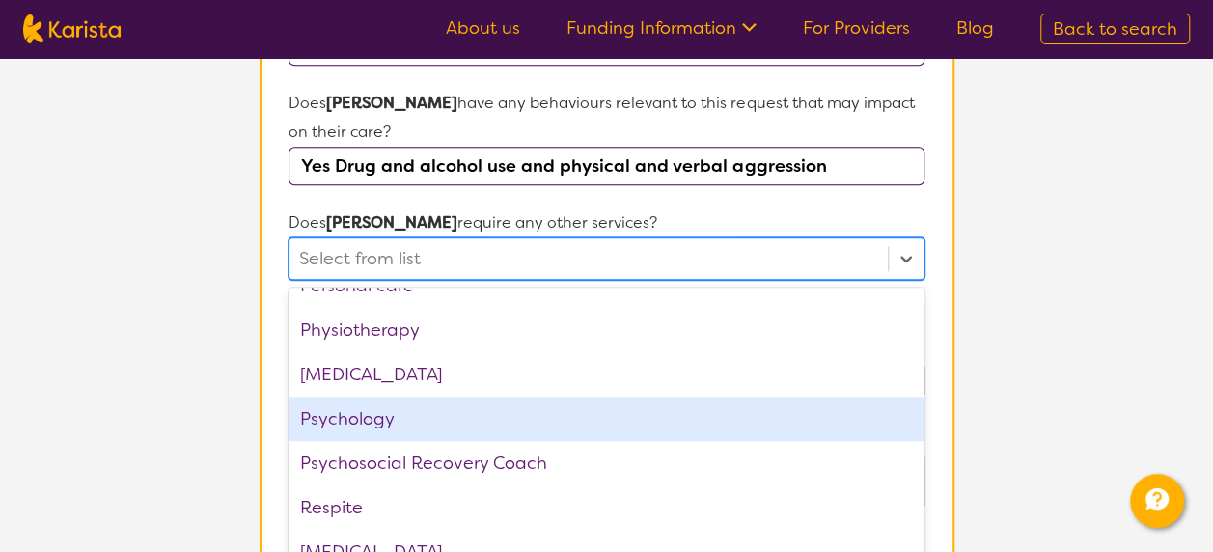
click at [385, 397] on div "Psychology" at bounding box center [606, 419] width 635 height 44
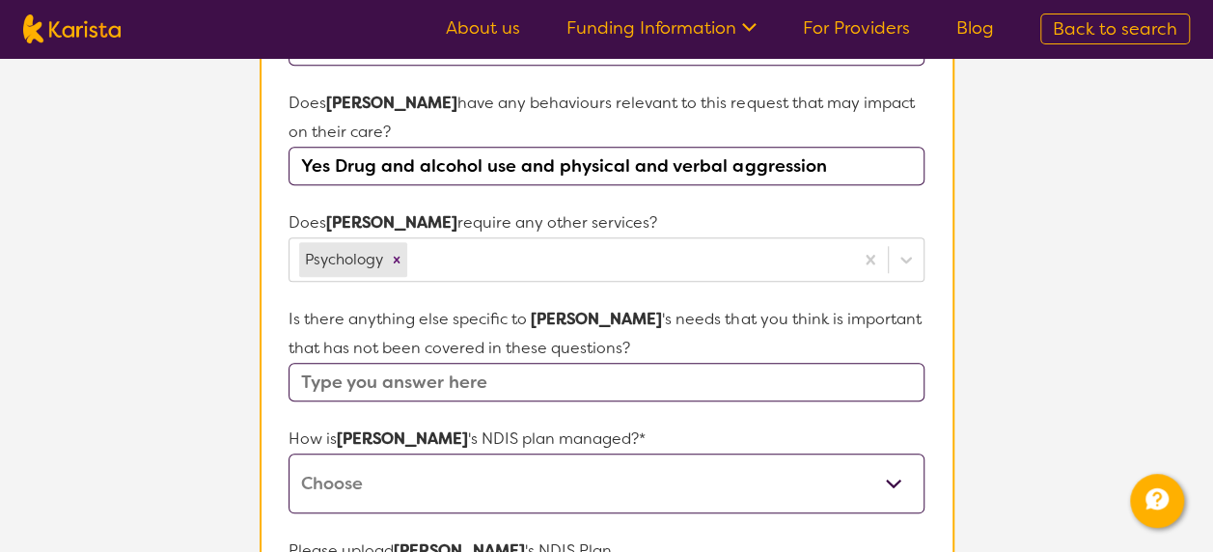
click at [1002, 270] on section "L About You 2 Participant Details 3 Confirmation Participant Details & Service …" at bounding box center [606, 131] width 1213 height 1735
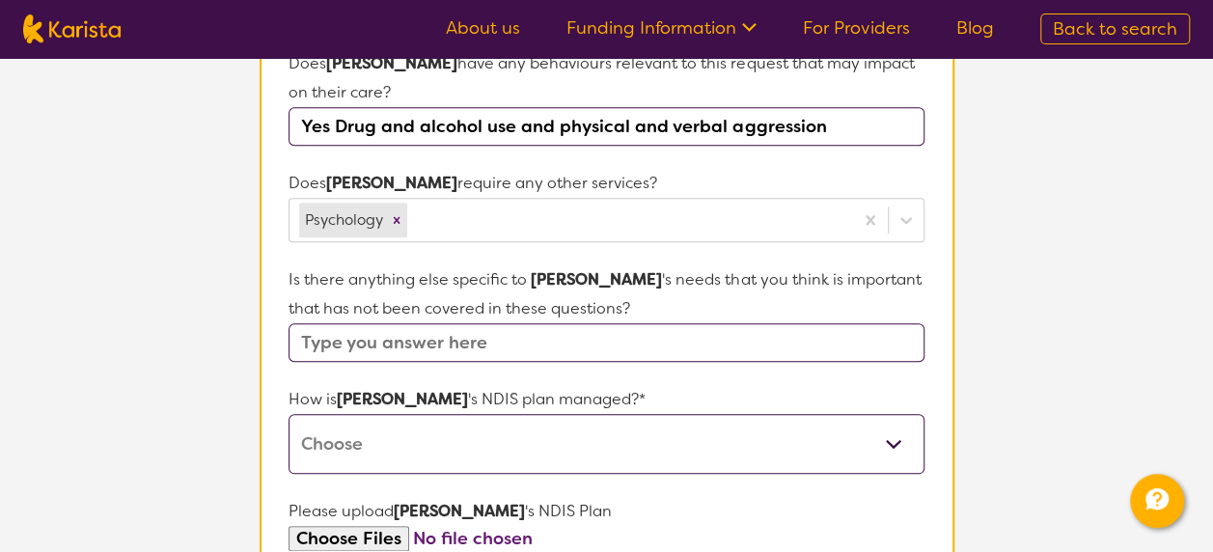
scroll to position [834, 0]
click at [523, 322] on input "text" at bounding box center [606, 341] width 635 height 39
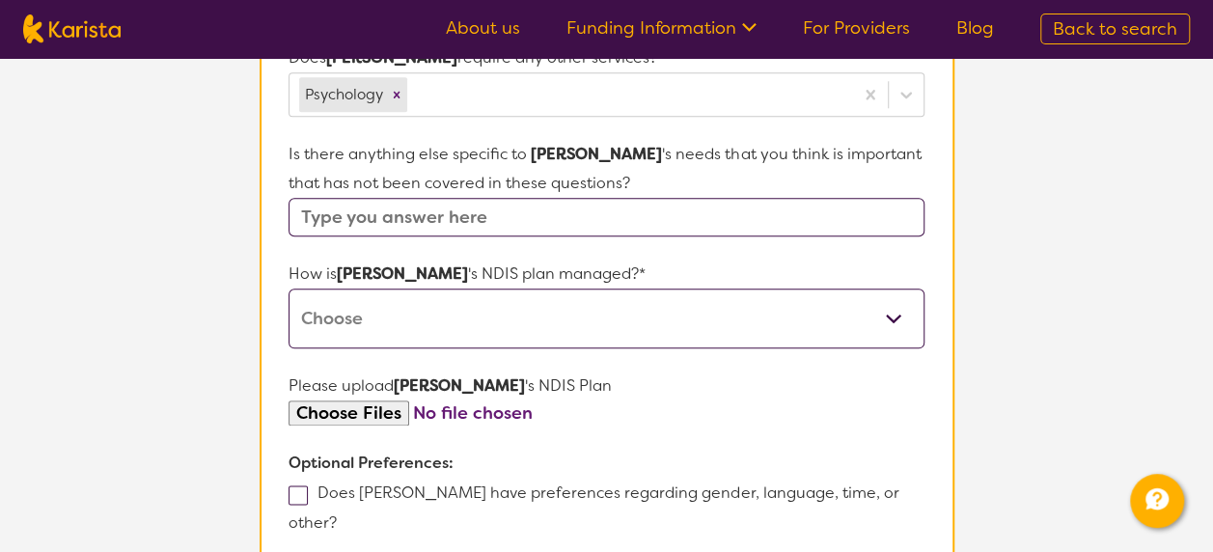
scroll to position [966, 0]
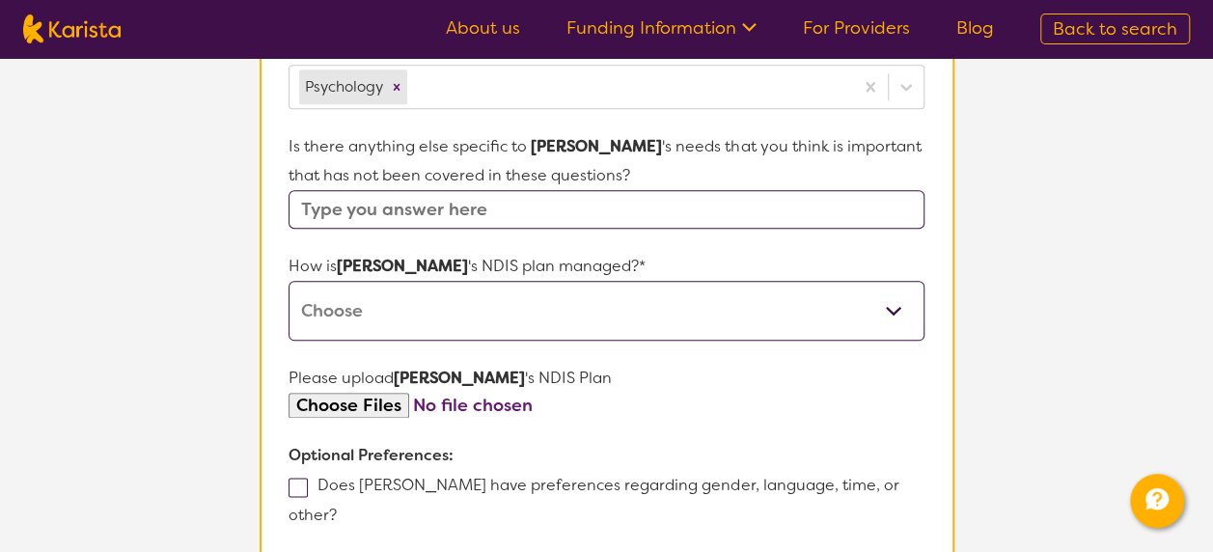
click at [351, 393] on input "file" at bounding box center [606, 406] width 635 height 26
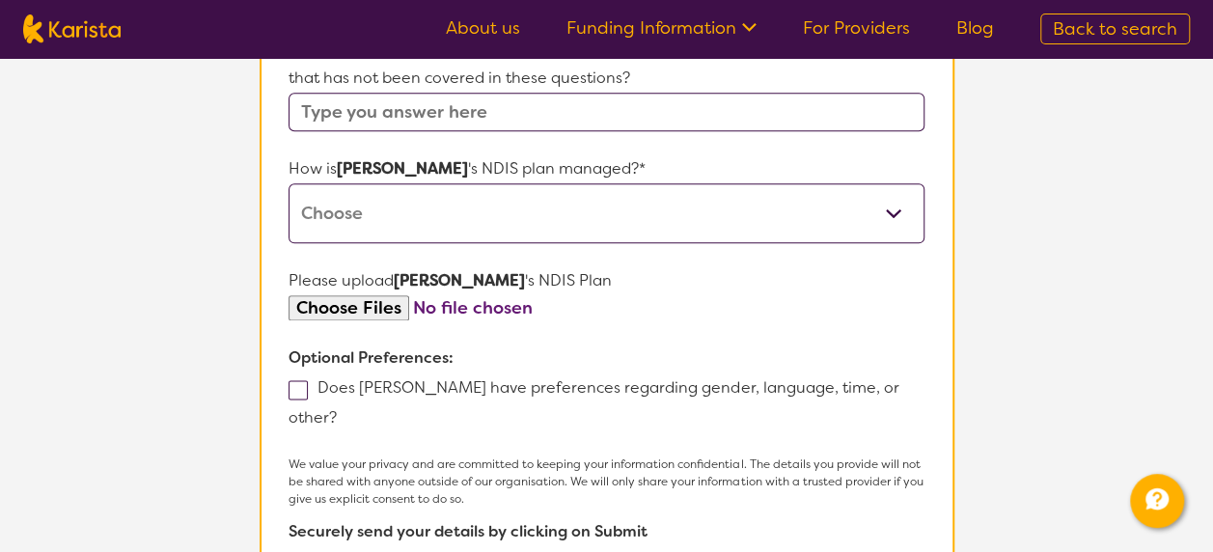
scroll to position [1062, 0]
click at [315, 379] on label "Does [PERSON_NAME] have preferences regarding gender, language, time, or other?" at bounding box center [594, 404] width 610 height 50
click at [337, 412] on input "Does [PERSON_NAME] have preferences regarding gender, language, time, or other?" at bounding box center [343, 418] width 13 height 13
checkbox input "true"
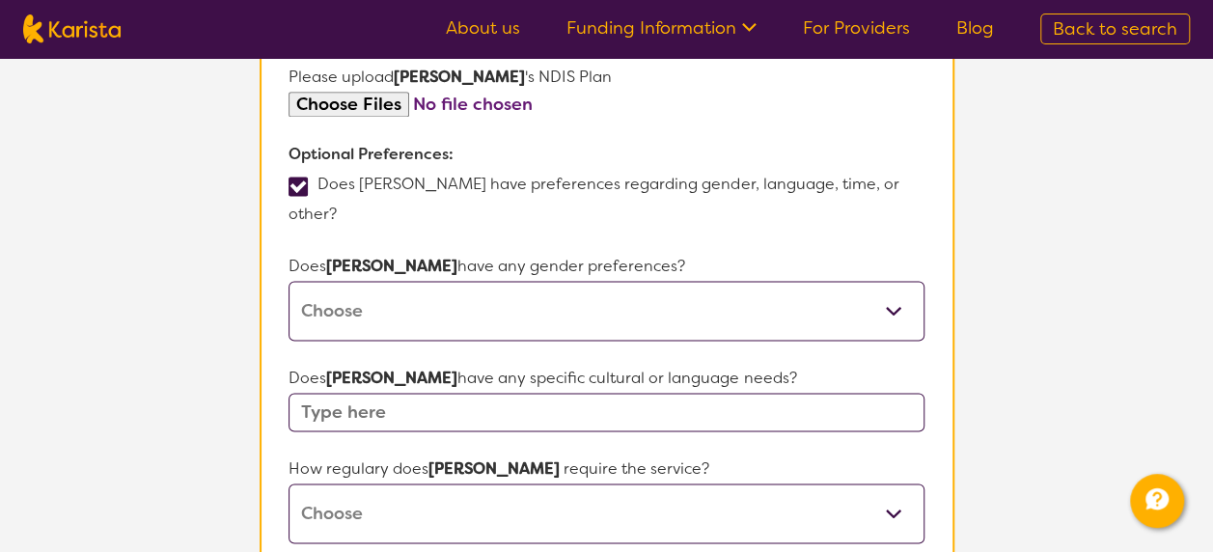
scroll to position [1269, 0]
click at [396, 483] on select "Daily Twice a week Weekly Every fortnight Monthly Other" at bounding box center [606, 513] width 635 height 60
select select "Every fortnight"
click at [289, 483] on select "Daily Twice a week Weekly Every fortnight Monthly Other" at bounding box center [606, 513] width 635 height 60
click at [494, 392] on input "text" at bounding box center [606, 411] width 635 height 39
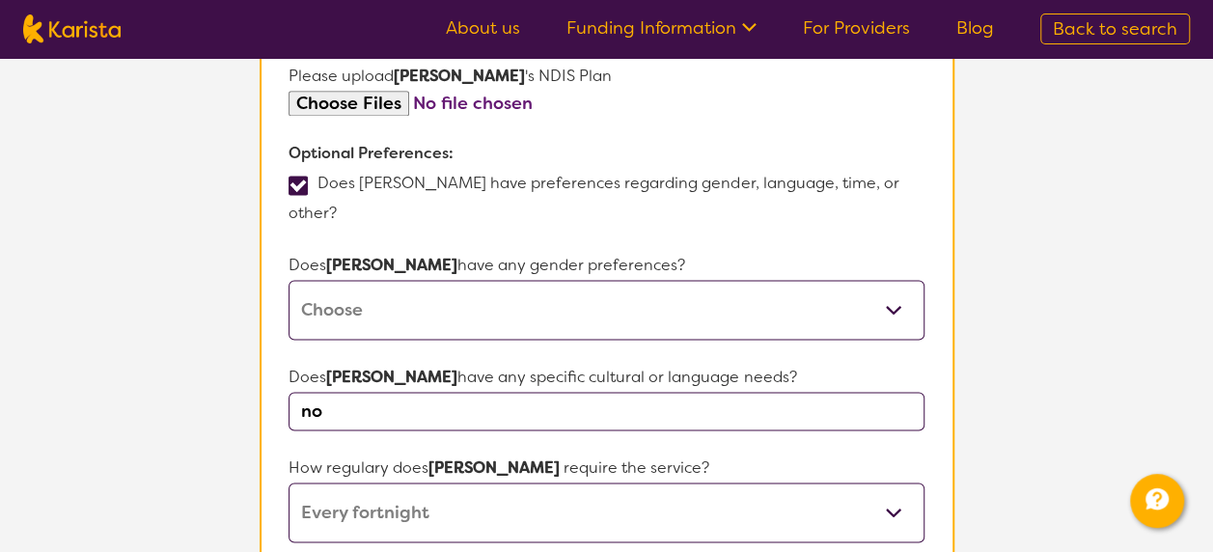
type input "n"
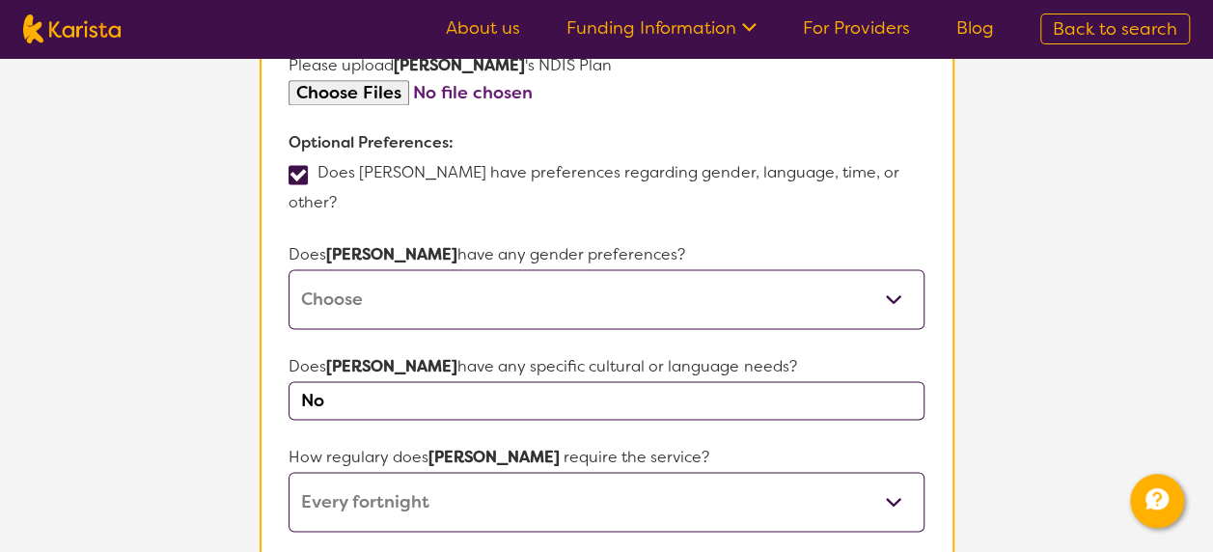
scroll to position [1280, 0]
type input "No"
click at [541, 268] on select "[DEMOGRAPHIC_DATA] [DEMOGRAPHIC_DATA] Other No Preference" at bounding box center [606, 298] width 635 height 60
select select "[DEMOGRAPHIC_DATA]"
click at [289, 268] on select "[DEMOGRAPHIC_DATA] [DEMOGRAPHIC_DATA] Other No Preference" at bounding box center [606, 298] width 635 height 60
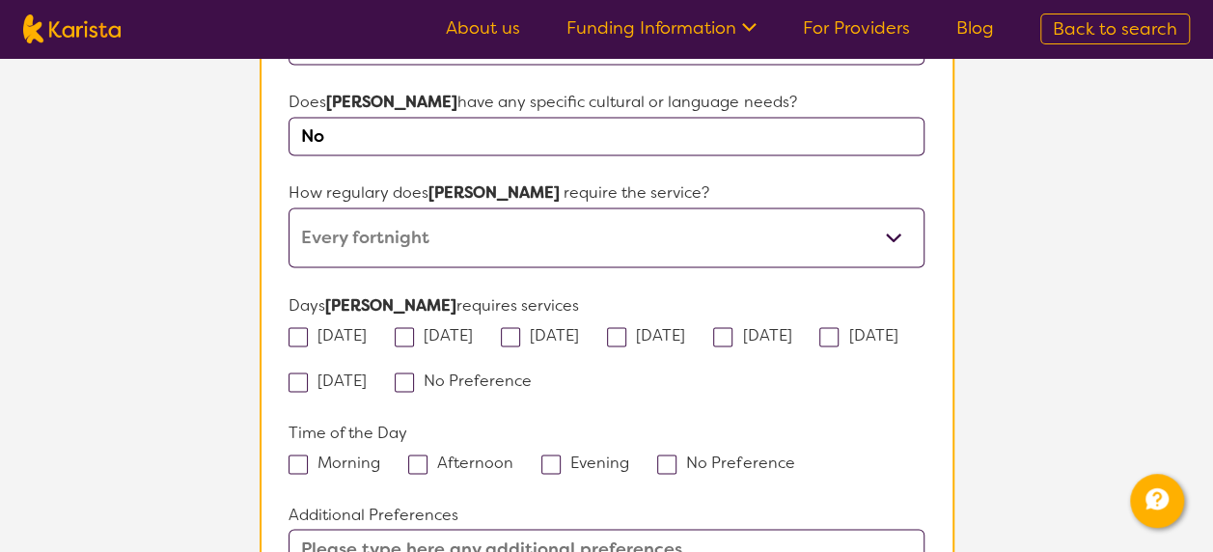
scroll to position [1545, 0]
click at [414, 372] on span at bounding box center [404, 381] width 19 height 19
click at [534, 372] on input "No Preference" at bounding box center [538, 378] width 13 height 13
checkbox input "true"
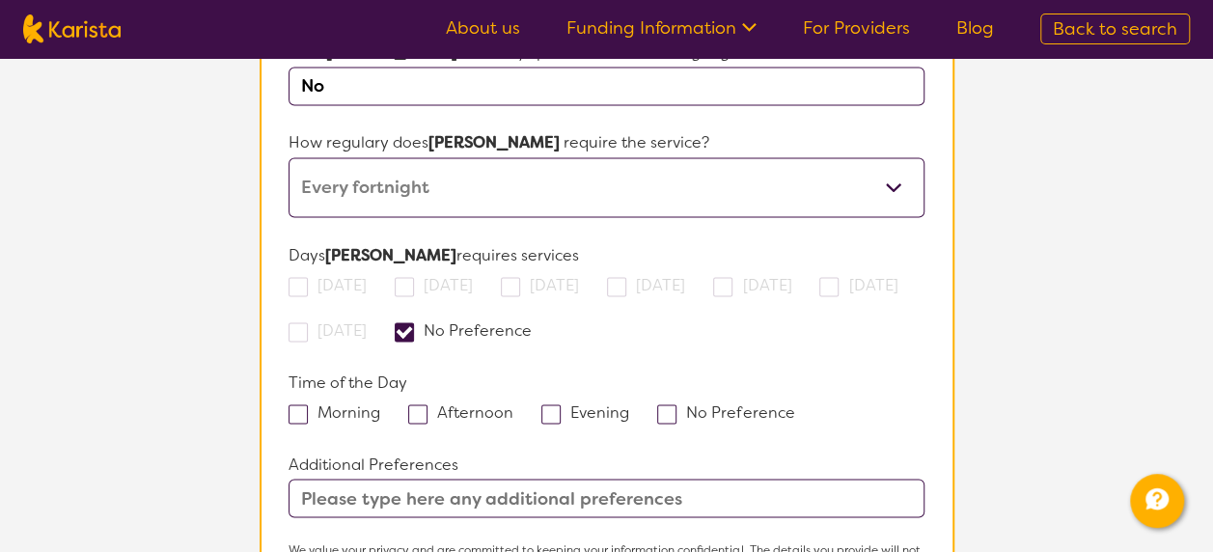
scroll to position [1595, 0]
click at [432, 401] on label "Afternoon" at bounding box center [467, 411] width 118 height 20
click at [514, 404] on input "Afternoon" at bounding box center [520, 410] width 13 height 13
checkbox input "true"
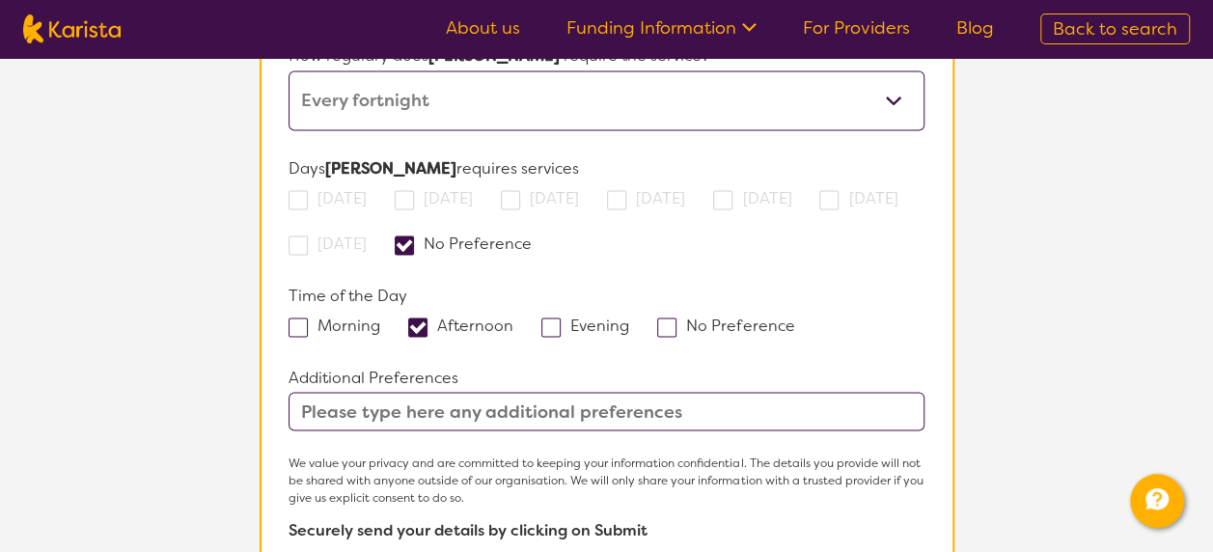
scroll to position [1682, 0]
click at [432, 391] on input "text" at bounding box center [606, 410] width 635 height 39
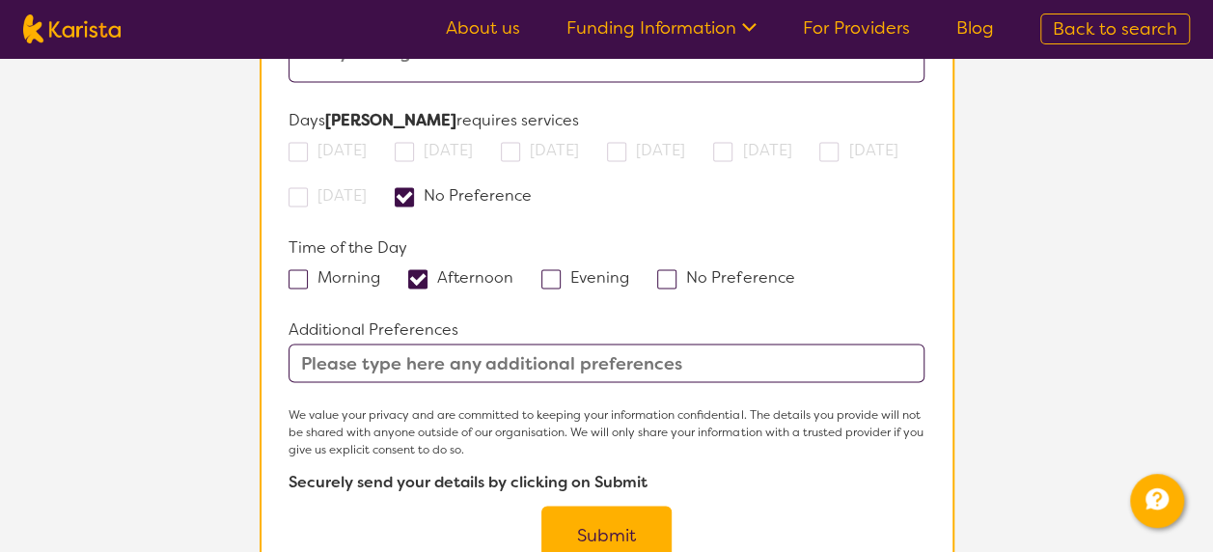
click at [645, 506] on button "Submit" at bounding box center [607, 535] width 130 height 58
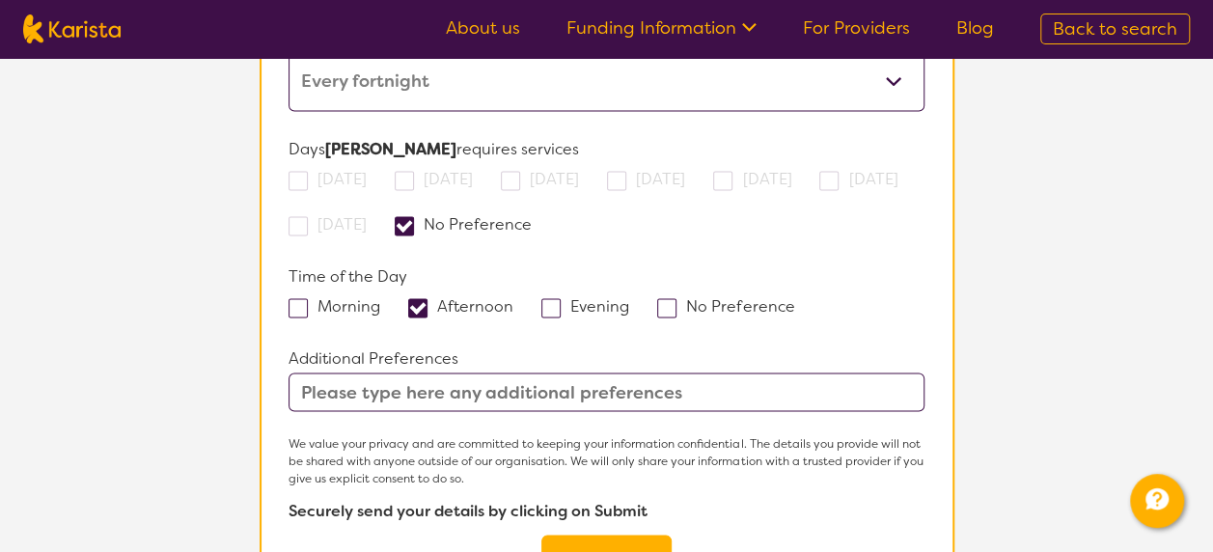
scroll to position [968, 0]
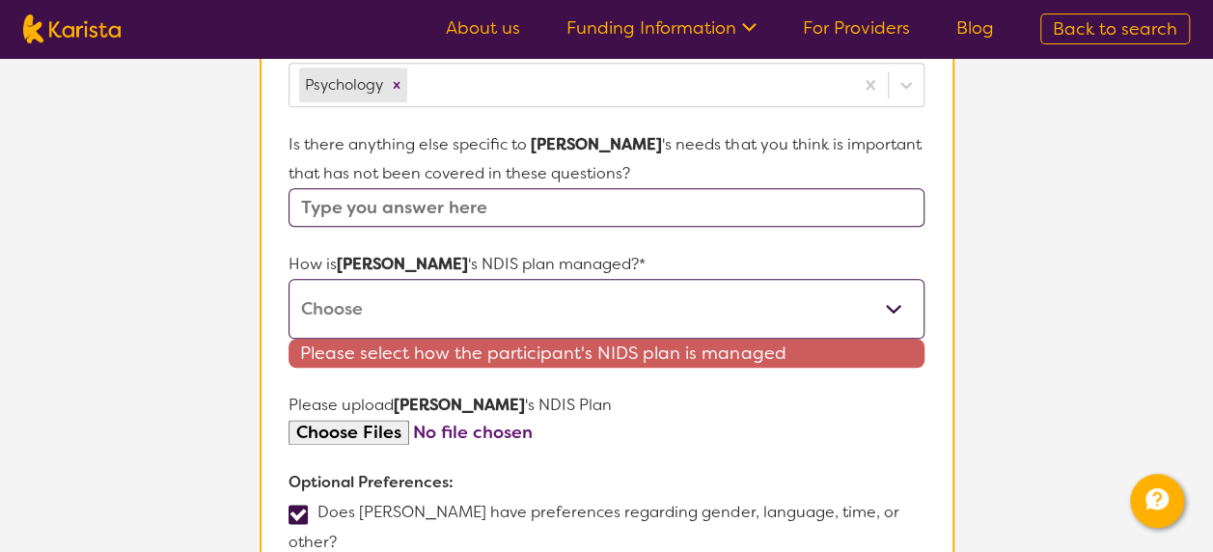
click at [323, 420] on input "file" at bounding box center [606, 433] width 635 height 26
type input "C:\fakepath\Plan Approval.cleaned.pdf"
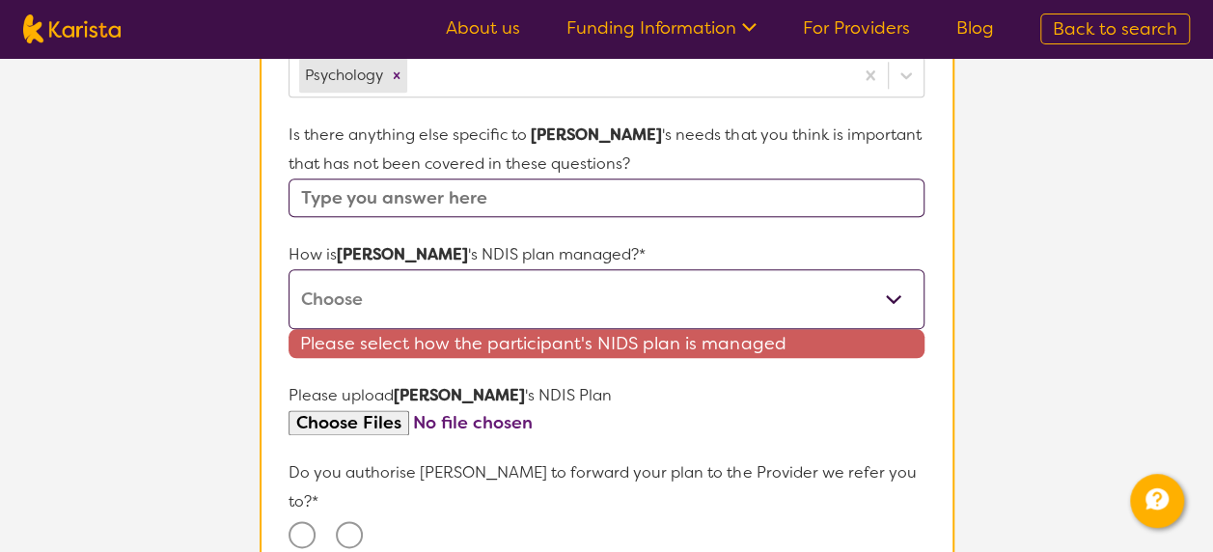
scroll to position [982, 0]
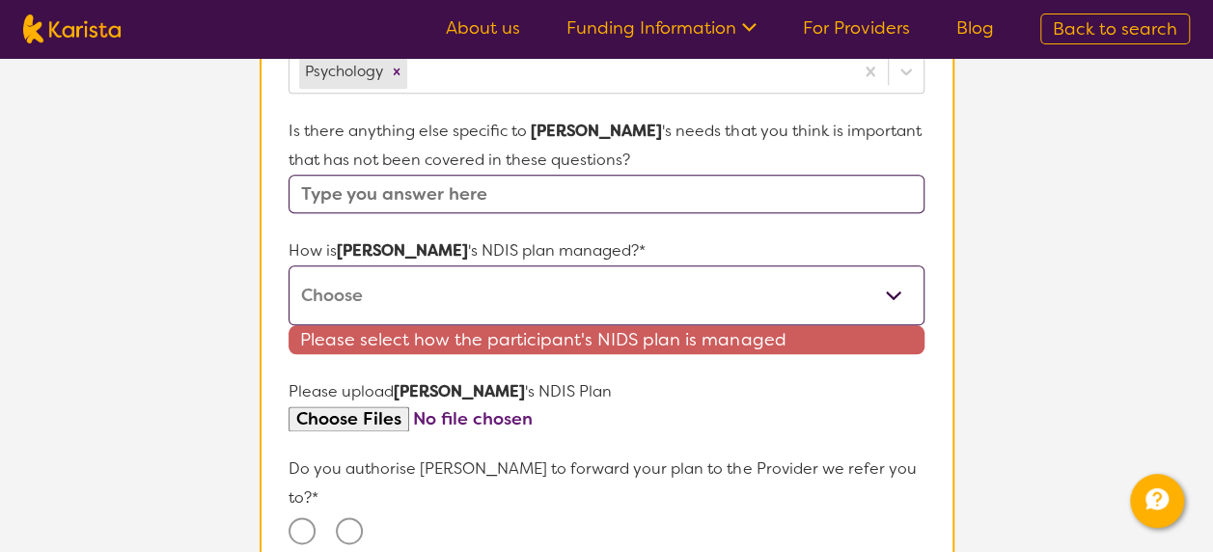
click at [573, 237] on p "How is [PERSON_NAME] 's NDIS plan managed?*" at bounding box center [606, 251] width 635 height 29
click at [890, 265] on select "Self-managed NDIS plan Managed by a registered plan management provider (not th…" at bounding box center [606, 295] width 635 height 60
click at [713, 265] on select "Self-managed NDIS plan Managed by a registered plan management provider (not th…" at bounding box center [606, 295] width 635 height 60
select select "Agency Managed"
click at [289, 265] on select "Self-managed NDIS plan Managed by a registered plan management provider (not th…" at bounding box center [606, 295] width 635 height 60
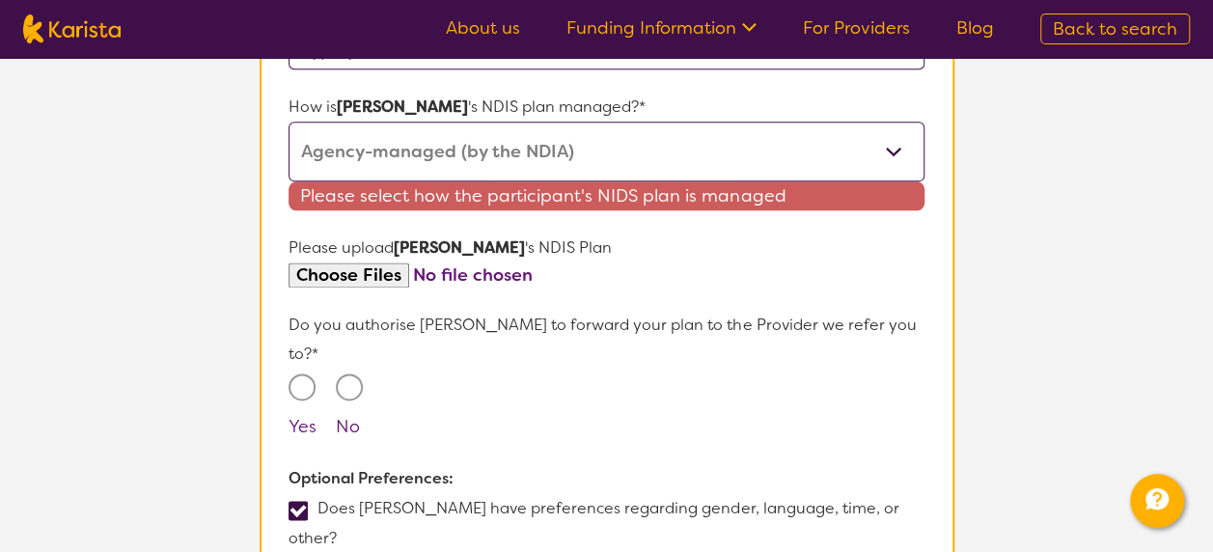
scroll to position [1127, 0]
click at [293, 373] on div "Yes" at bounding box center [305, 407] width 33 height 68
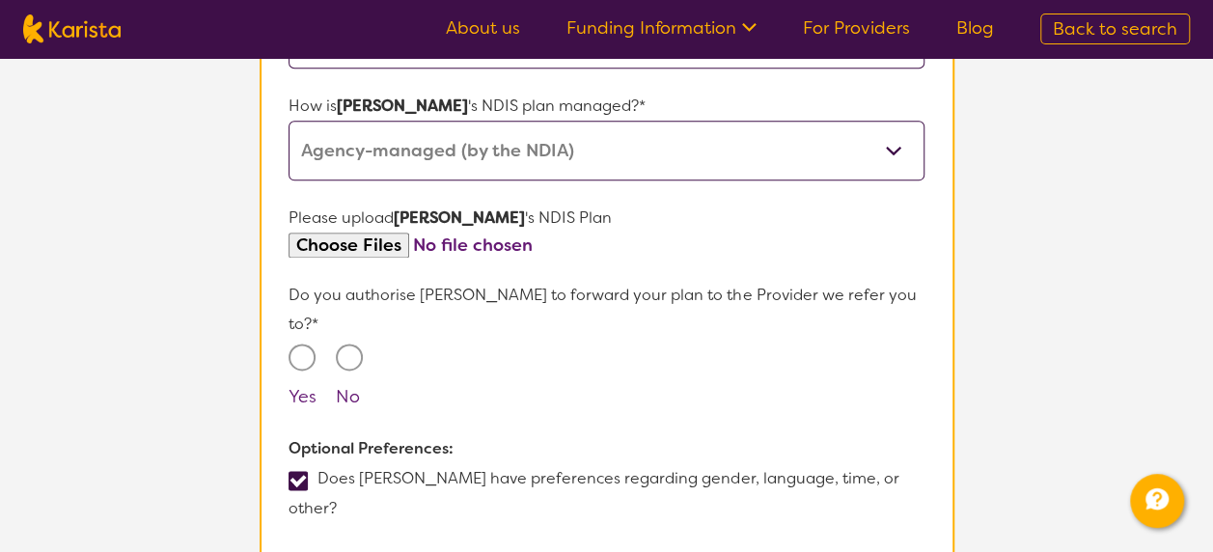
click at [309, 344] on input "Yes" at bounding box center [302, 357] width 27 height 27
radio input "true"
click at [505, 233] on input "file" at bounding box center [606, 246] width 635 height 26
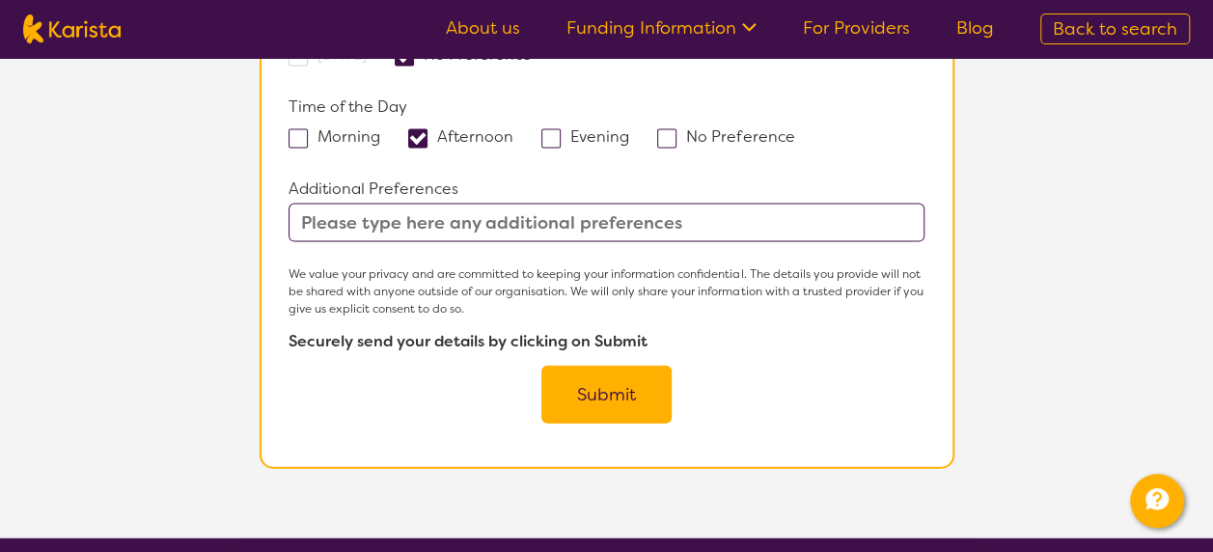
scroll to position [2026, 0]
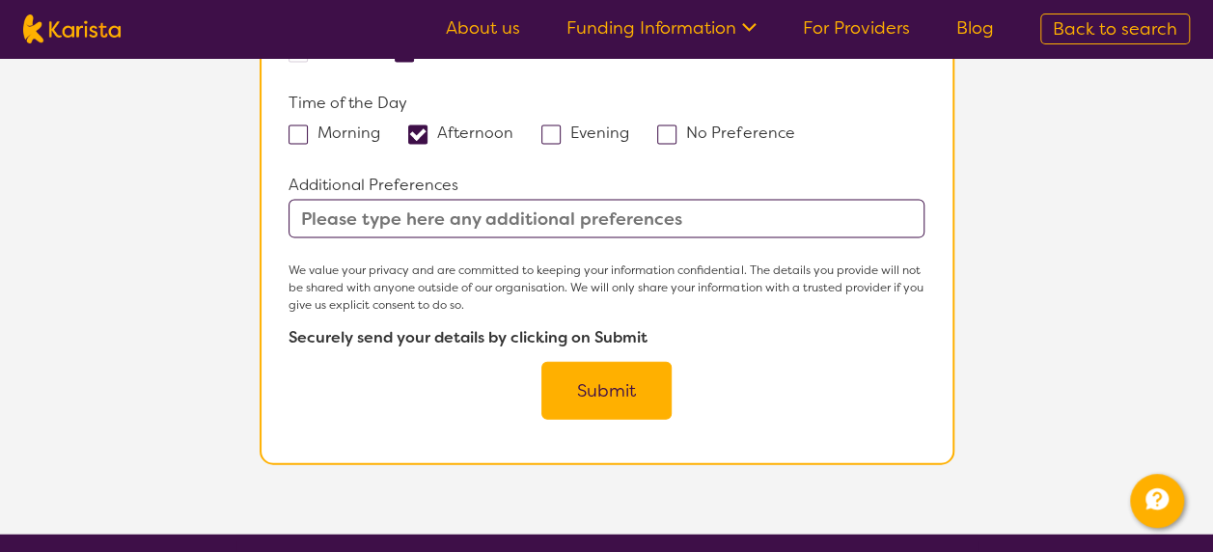
click at [595, 362] on button "Submit" at bounding box center [607, 391] width 130 height 58
